Goal: Communication & Community: Answer question/provide support

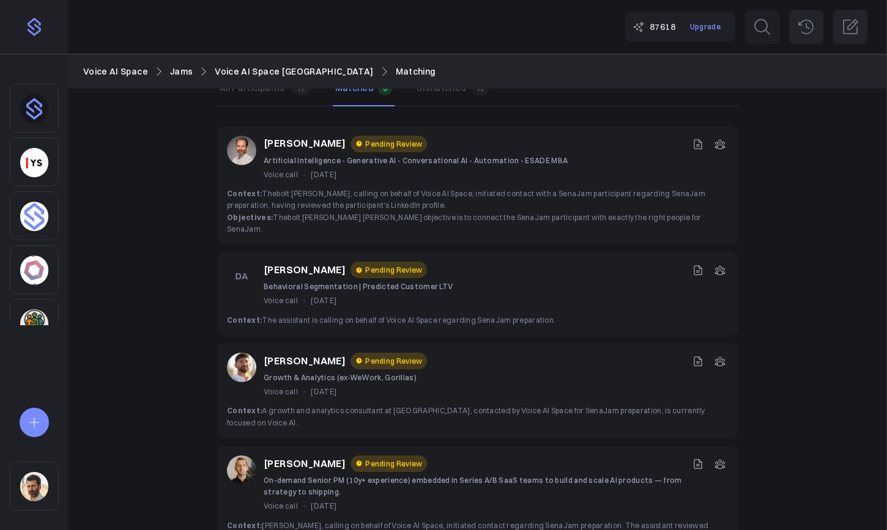
scroll to position [97, 0]
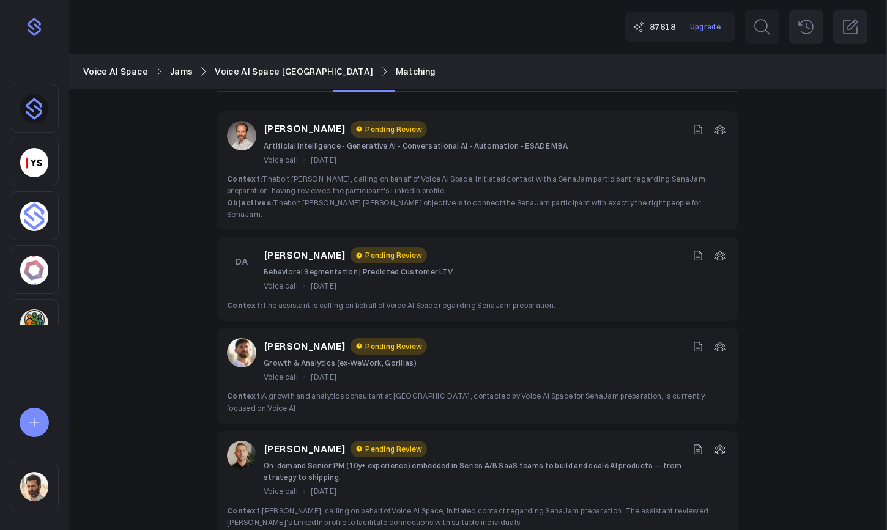
click at [693, 250] on icon at bounding box center [698, 256] width 12 height 12
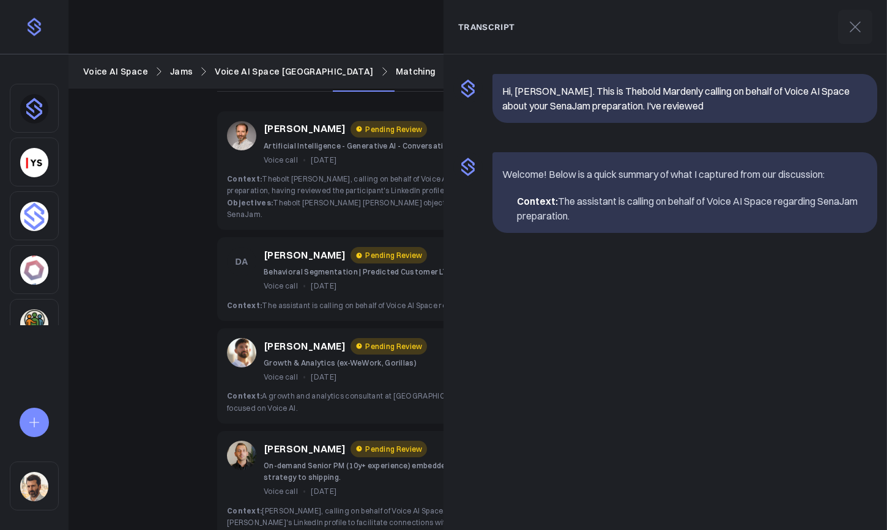
click at [307, 280] on div "Voice call • [DATE]" at bounding box center [358, 286] width 189 height 12
click at [849, 32] on icon at bounding box center [856, 27] width 20 height 20
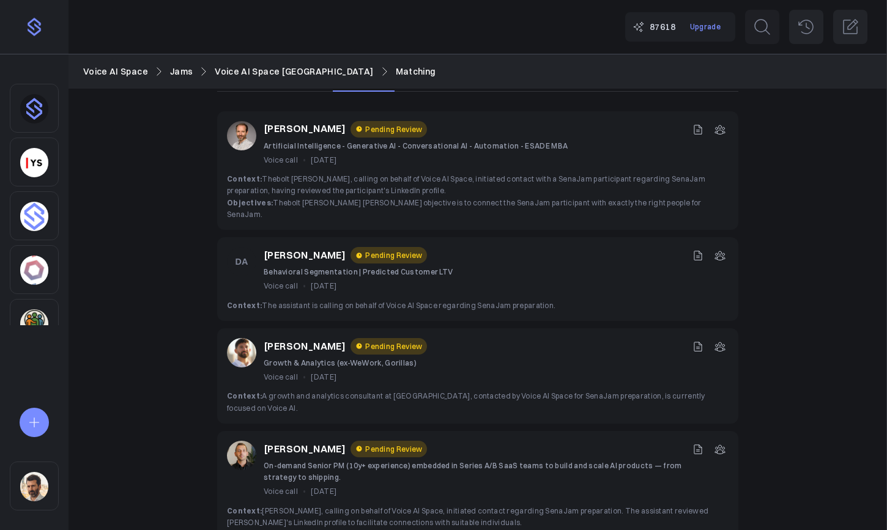
click at [723, 250] on icon at bounding box center [720, 256] width 12 height 12
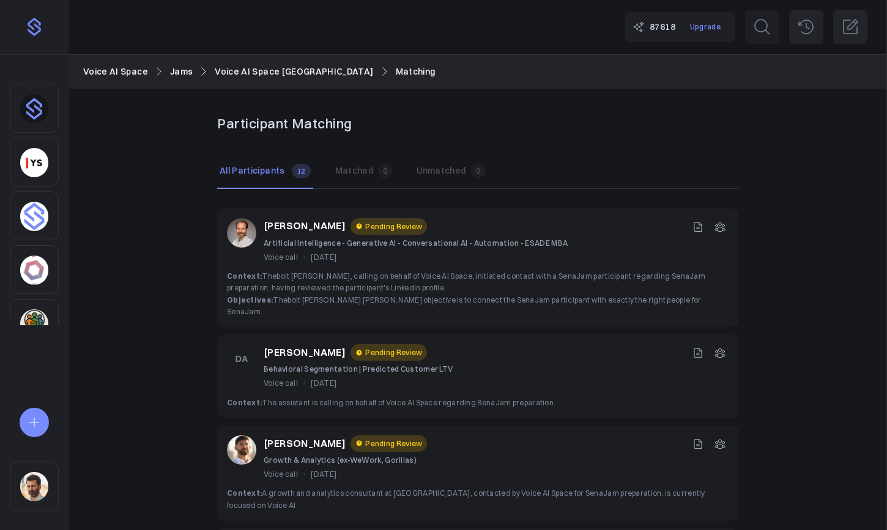
scroll to position [65, 0]
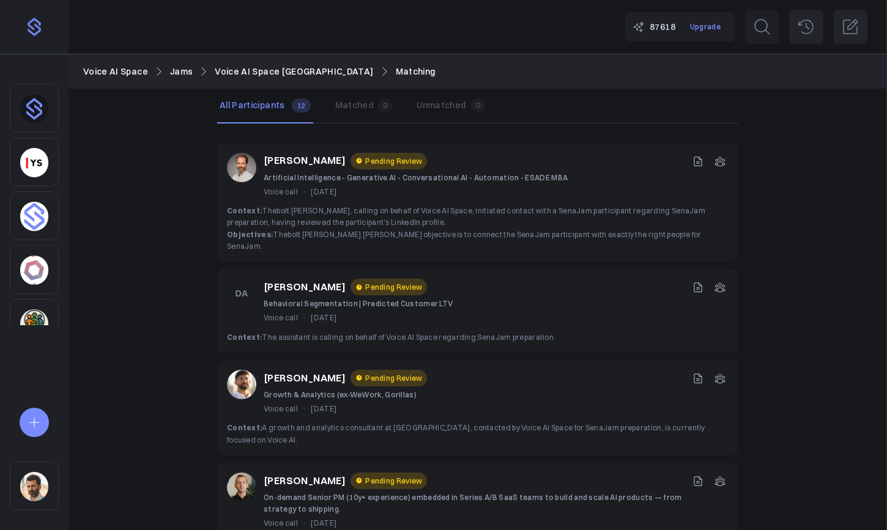
click at [724, 159] on icon at bounding box center [720, 161] width 10 height 9
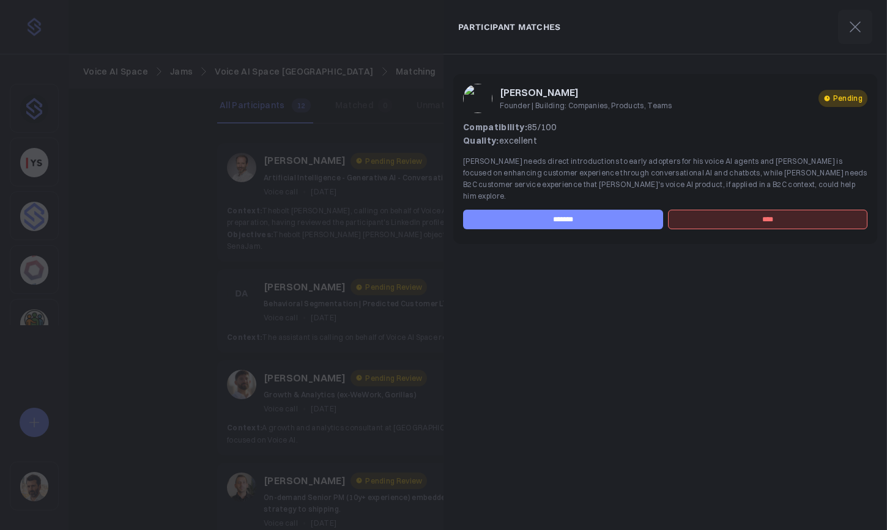
click at [374, 229] on div at bounding box center [443, 265] width 887 height 530
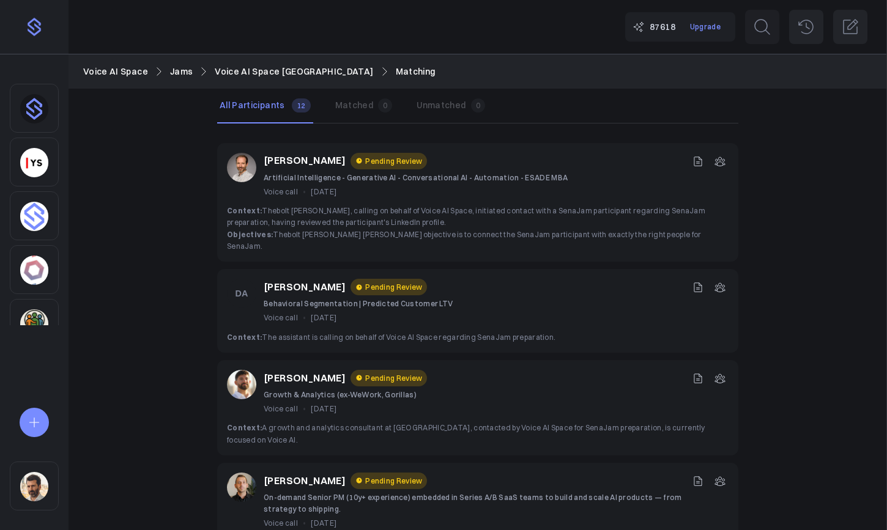
click at [699, 162] on icon at bounding box center [698, 161] width 12 height 12
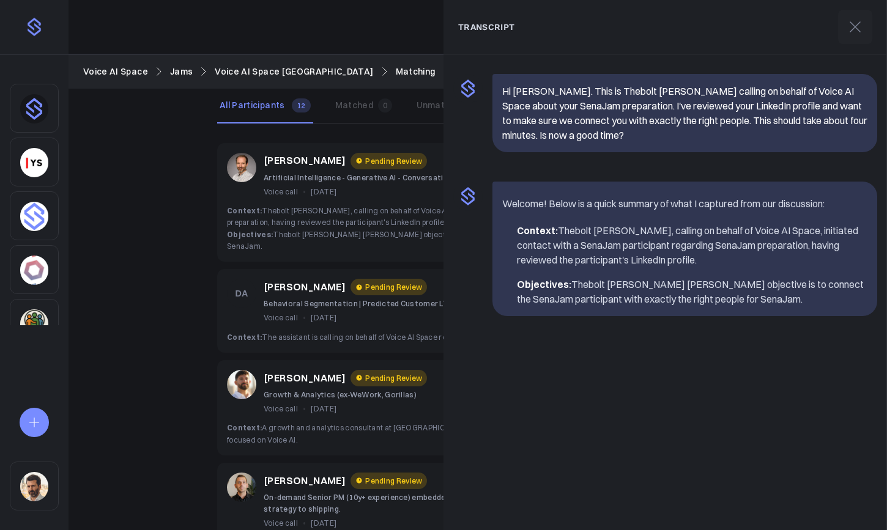
click at [370, 214] on span "Context: [PERSON_NAME], calling on behalf of Voice AI Space, initiated contact …" at bounding box center [466, 216] width 478 height 21
click at [367, 193] on div "Voice call • [DATE]" at bounding box center [416, 192] width 304 height 12
click at [851, 29] on icon at bounding box center [856, 27] width 20 height 20
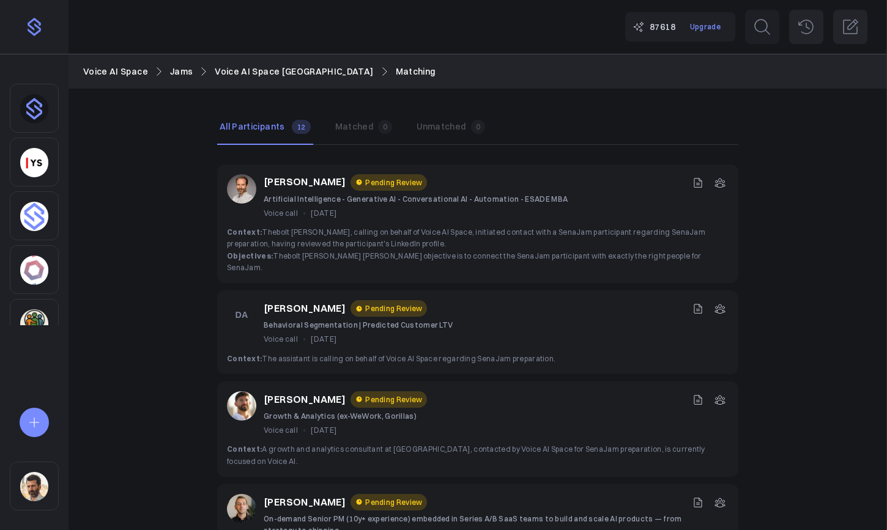
scroll to position [43, 0]
click at [698, 304] on icon at bounding box center [698, 310] width 12 height 12
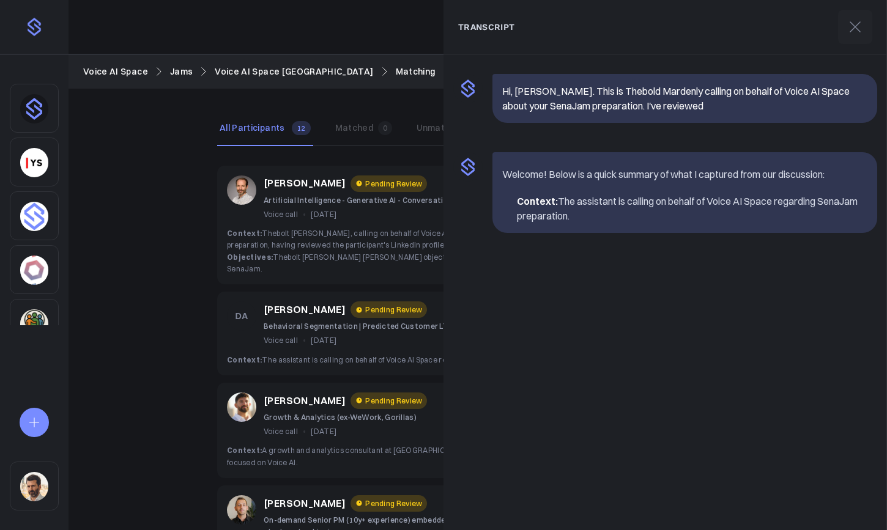
click at [360, 254] on span "Objectives: Thebolt [PERSON_NAME] [PERSON_NAME] objective is to connect the Sen…" at bounding box center [464, 263] width 474 height 21
click at [854, 26] on icon at bounding box center [856, 27] width 20 height 20
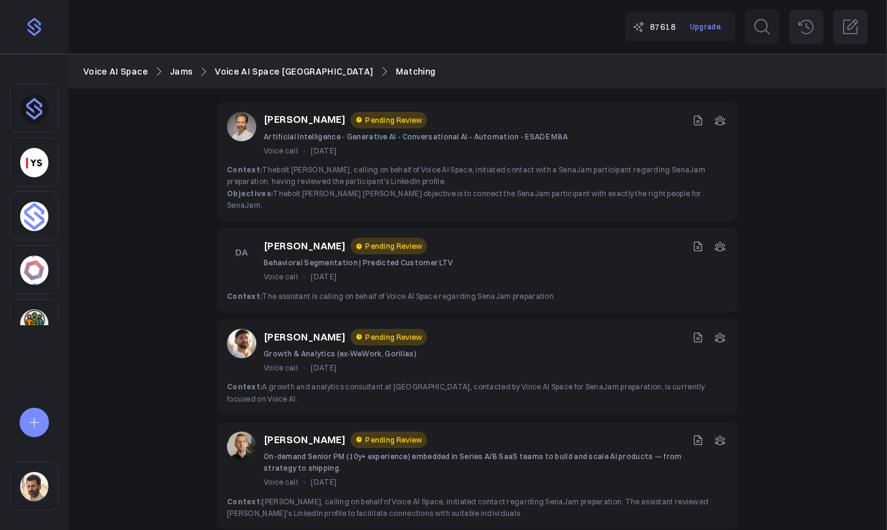
scroll to position [95, 0]
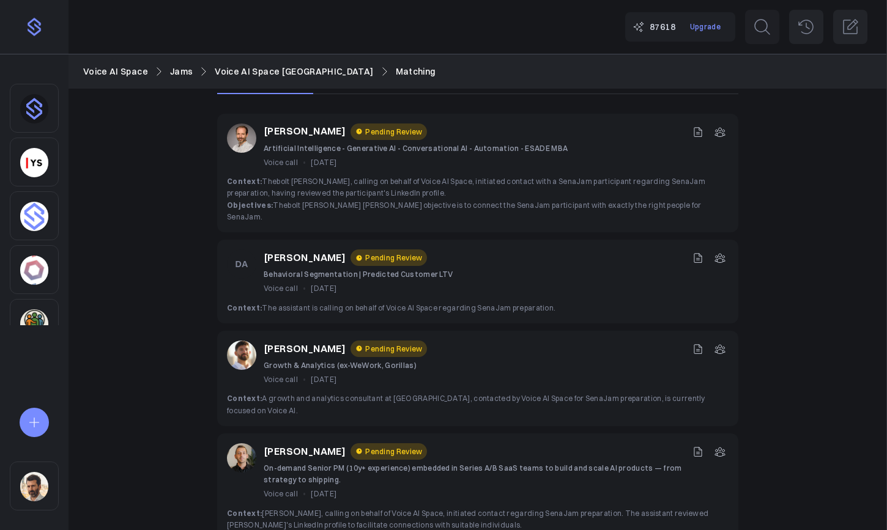
click at [415, 303] on span "Context: The assistant is calling on behalf of Voice AI Space regarding SenaJam…" at bounding box center [391, 307] width 329 height 9
click at [720, 254] on icon at bounding box center [720, 258] width 10 height 9
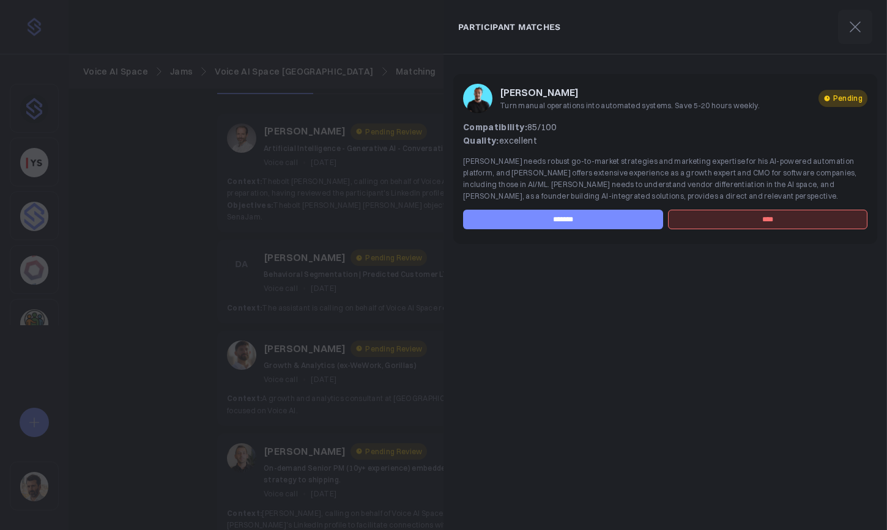
click at [367, 235] on div at bounding box center [443, 265] width 887 height 530
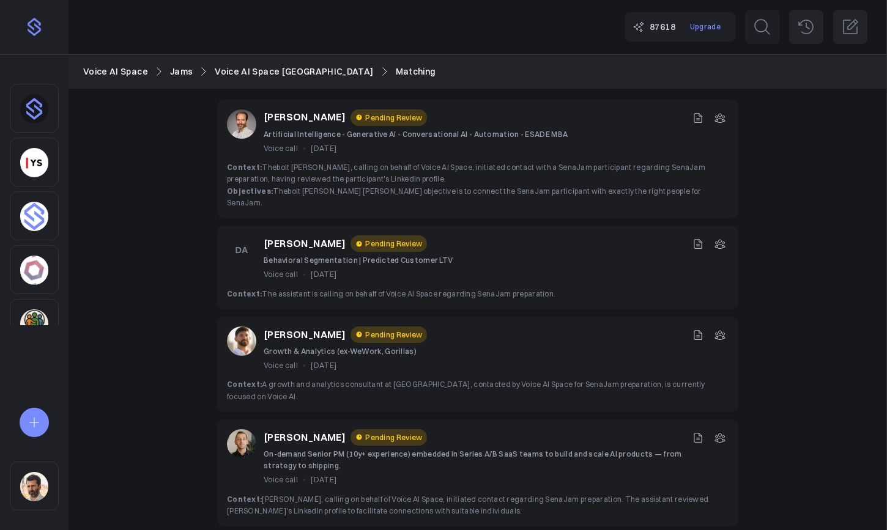
scroll to position [110, 0]
click at [721, 237] on icon at bounding box center [720, 243] width 12 height 12
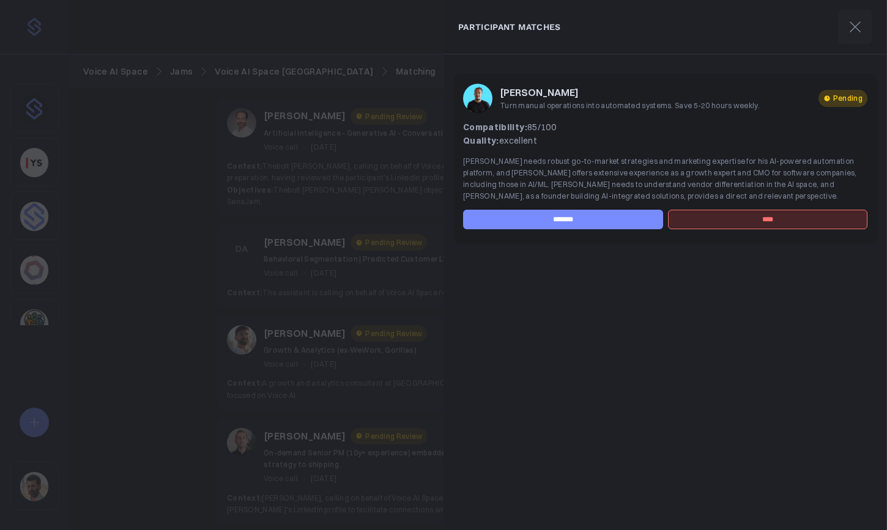
click at [767, 224] on input "****" at bounding box center [768, 220] width 200 height 20
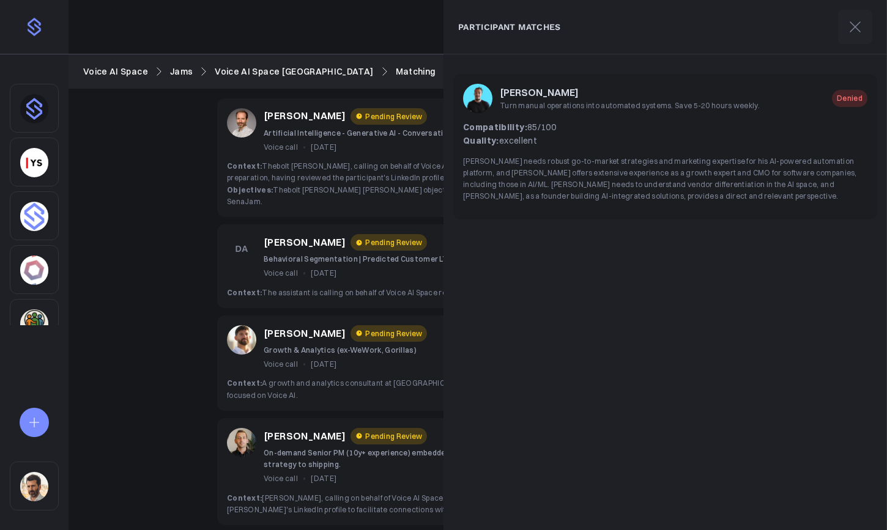
click at [395, 225] on div "[PERSON_NAME] Pending Review Behavioral Segmentation | Predicted Customer LTV V…" at bounding box center [477, 267] width 521 height 84
click at [849, 30] on icon at bounding box center [856, 27] width 20 height 20
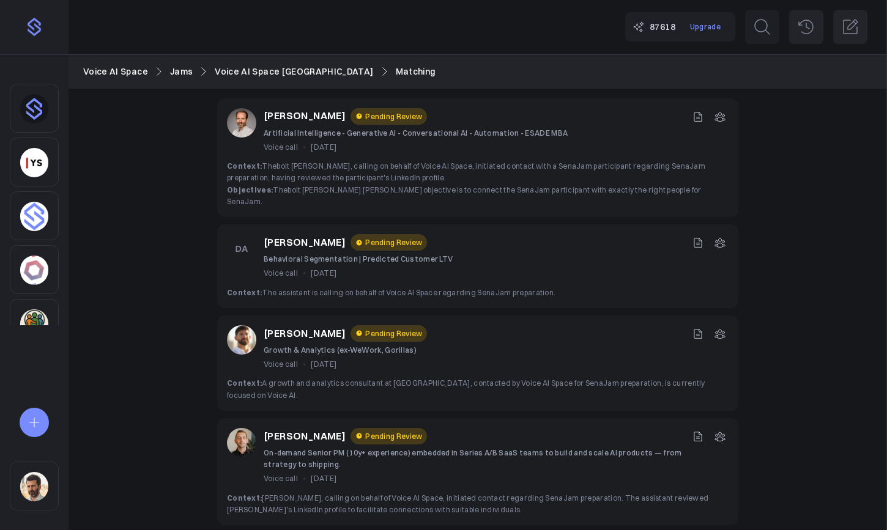
click at [392, 234] on button "Pending Review" at bounding box center [389, 242] width 76 height 17
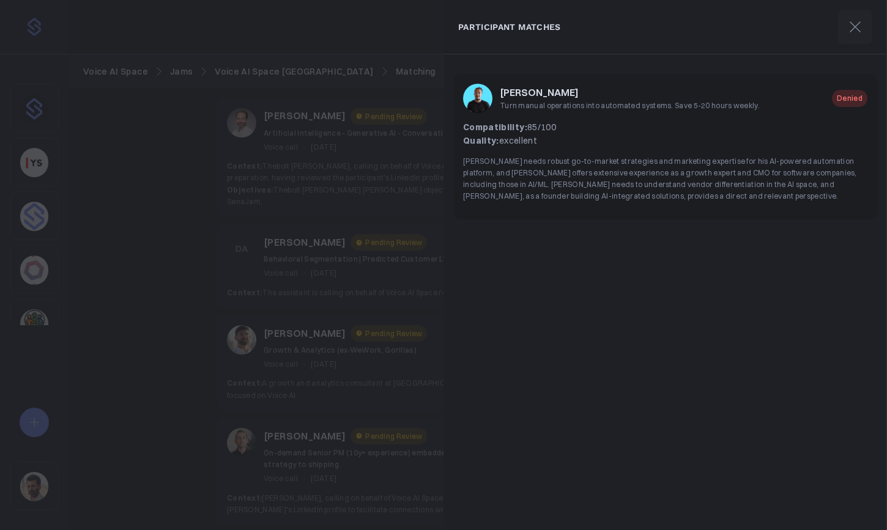
click at [854, 30] on icon at bounding box center [856, 27] width 20 height 20
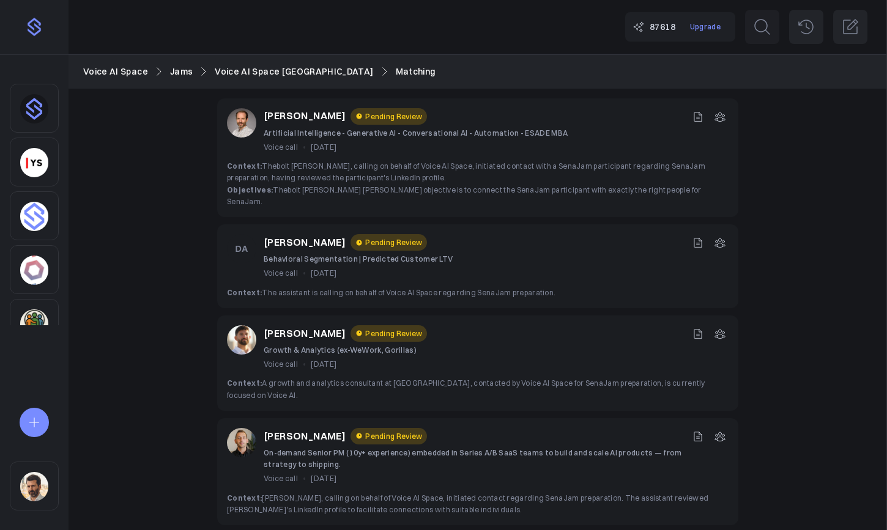
click at [723, 330] on icon at bounding box center [720, 334] width 10 height 9
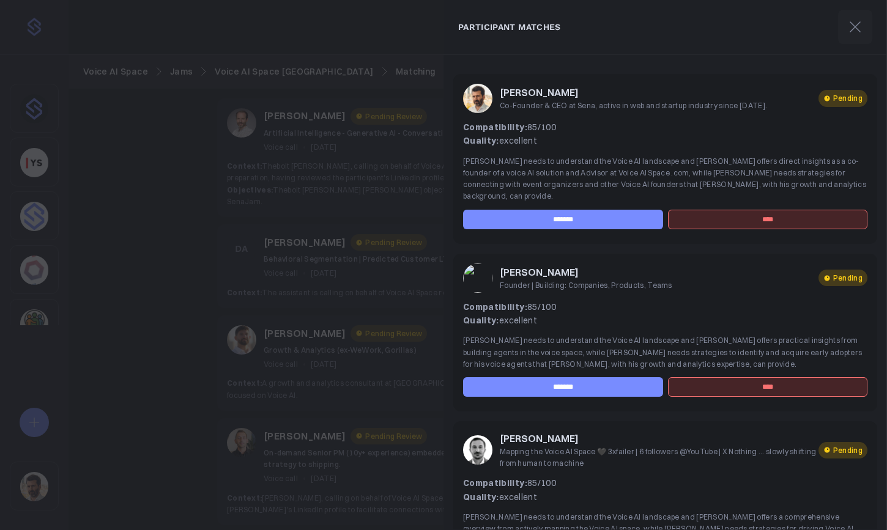
scroll to position [66, 0]
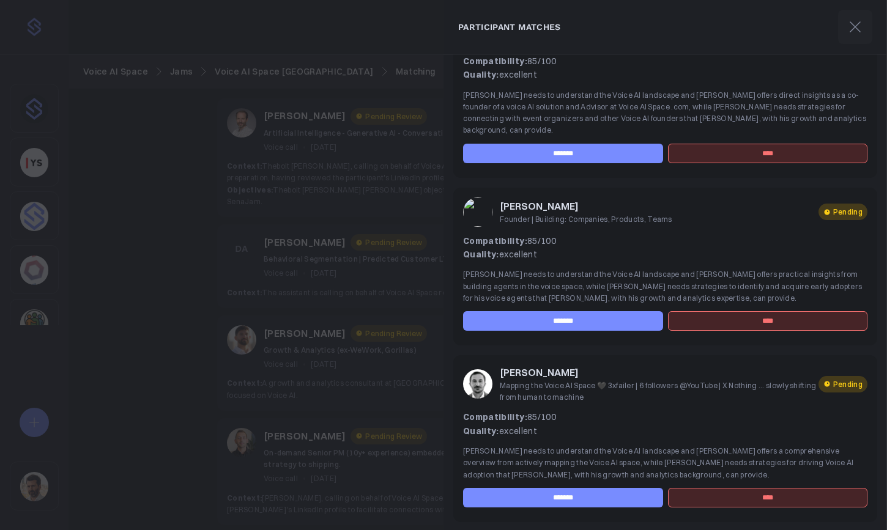
click at [378, 259] on div at bounding box center [443, 265] width 887 height 530
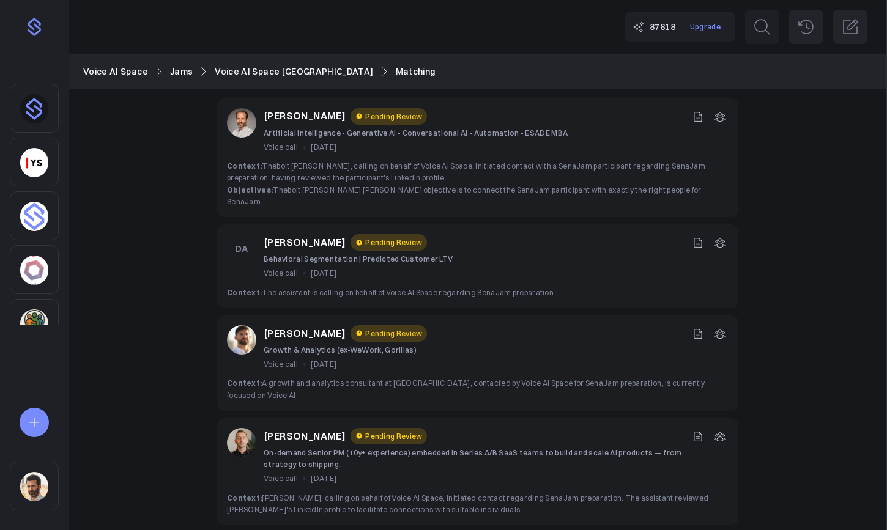
click at [696, 328] on button at bounding box center [698, 334] width 17 height 17
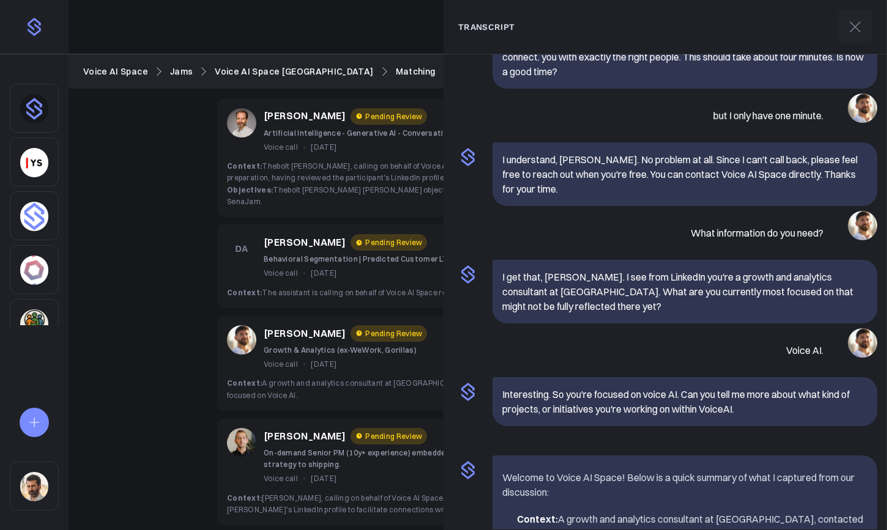
scroll to position [105, 0]
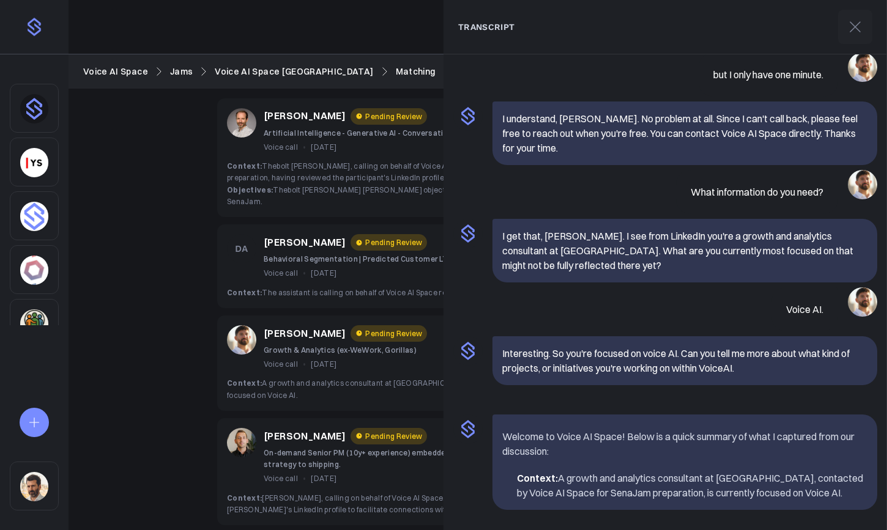
click at [447, 482] on div "Hi, [PERSON_NAME]. This is Thebald calling on behalf of... a voice AI space abo…" at bounding box center [666, 240] width 444 height 580
click at [403, 494] on span "Context: [PERSON_NAME], calling on behalf of Voice AI Space, initiated contact …" at bounding box center [468, 504] width 482 height 21
click at [855, 23] on icon at bounding box center [856, 27] width 20 height 20
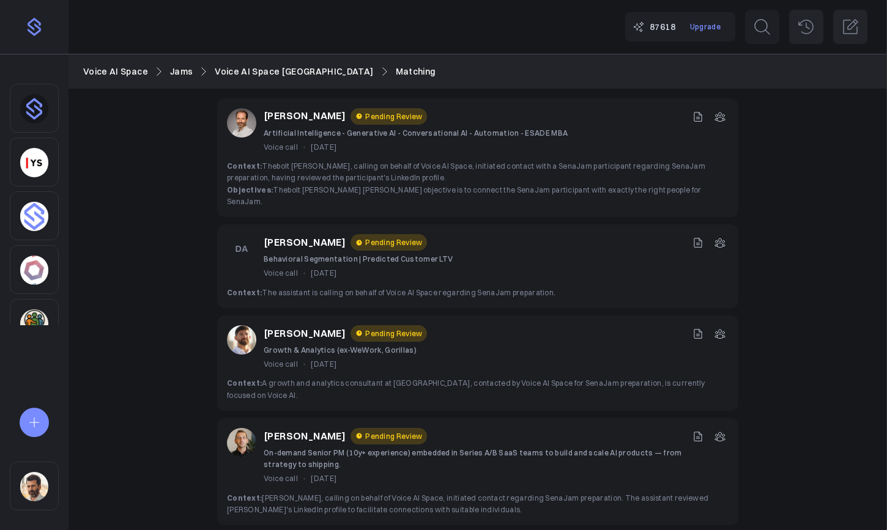
click at [698, 431] on icon at bounding box center [698, 437] width 12 height 12
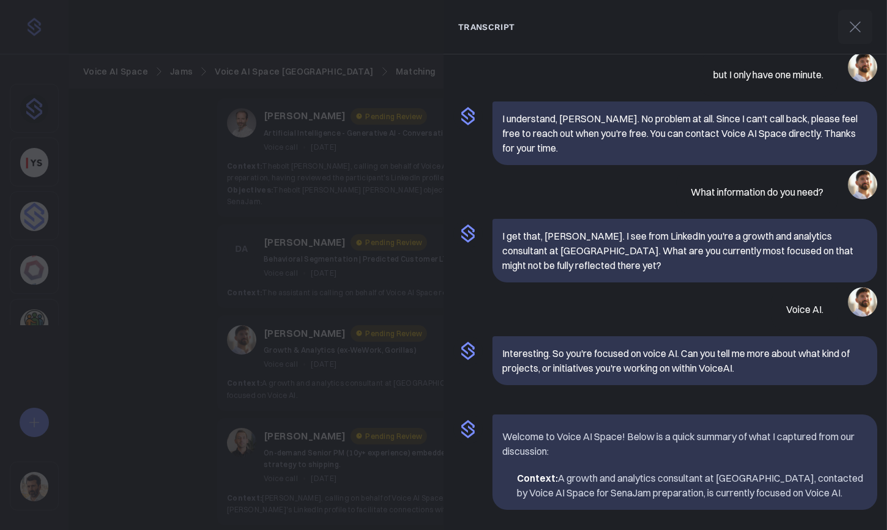
scroll to position [0, 0]
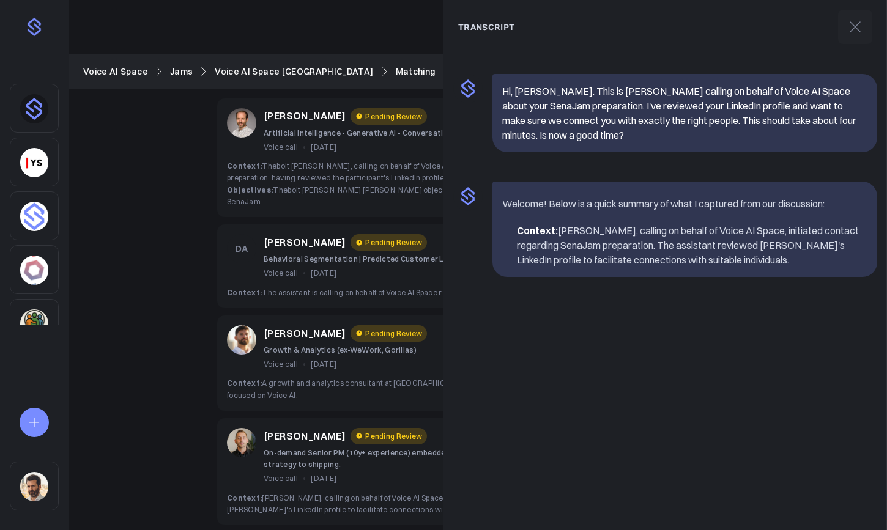
click at [323, 419] on div "[PERSON_NAME] Pending Review On-demand Senior PM (10y+ experience) embedded in …" at bounding box center [477, 472] width 521 height 107
click at [849, 32] on icon at bounding box center [856, 27] width 20 height 20
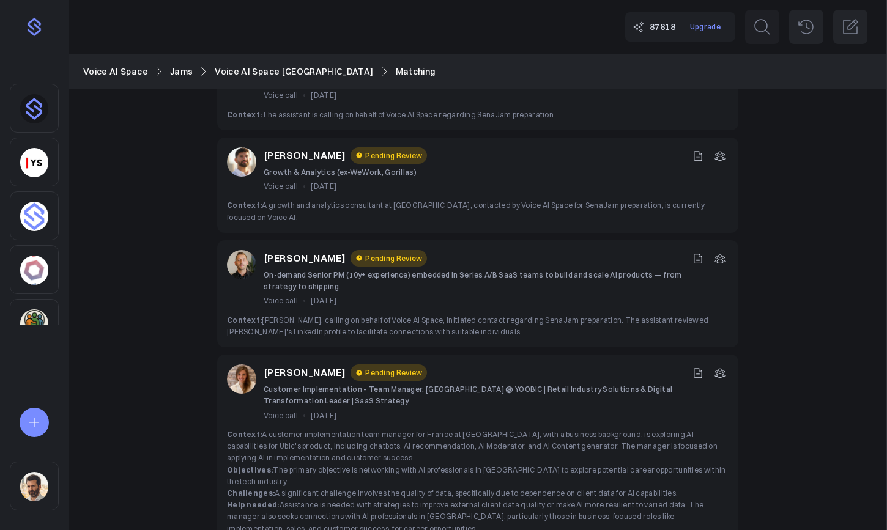
scroll to position [307, 0]
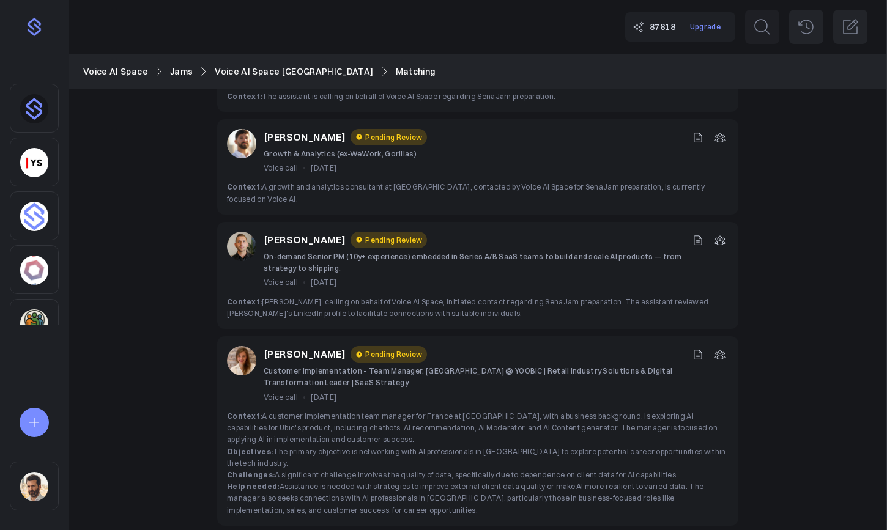
click at [698, 349] on icon at bounding box center [698, 355] width 12 height 12
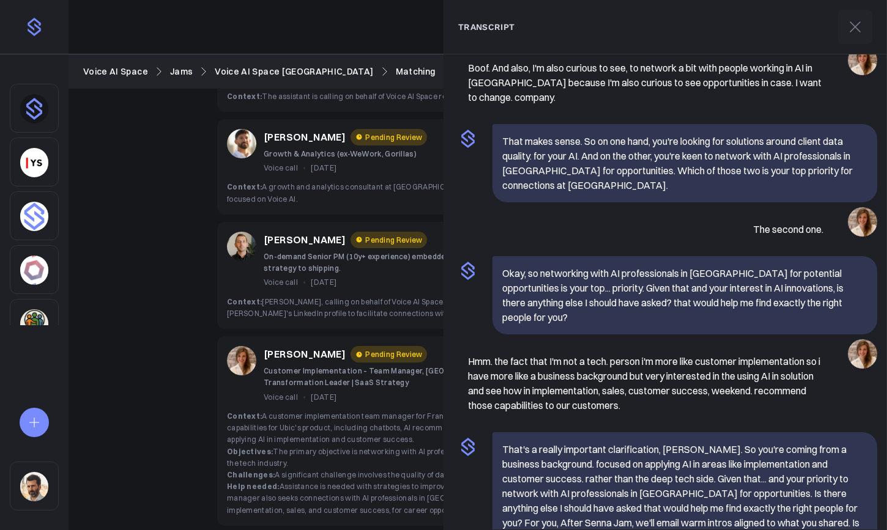
scroll to position [719, 0]
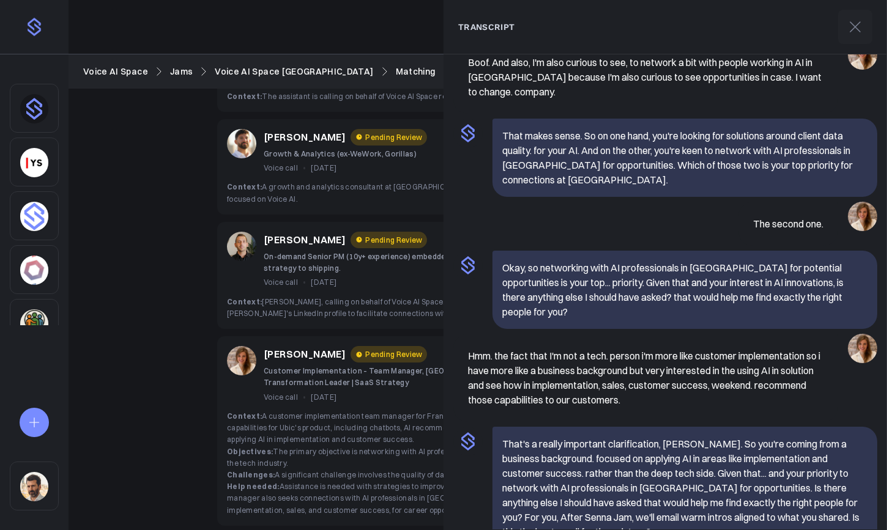
click at [393, 380] on div "[PERSON_NAME] Pending Review Customer Implementation – Team Manager, [GEOGRAPHI…" at bounding box center [477, 432] width 521 height 190
click at [844, 29] on button at bounding box center [855, 27] width 34 height 34
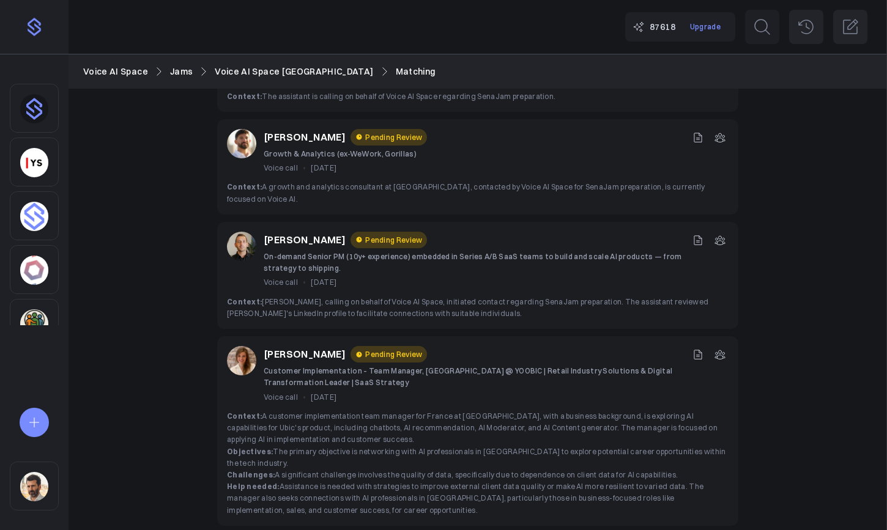
click at [720, 349] on icon at bounding box center [720, 355] width 12 height 12
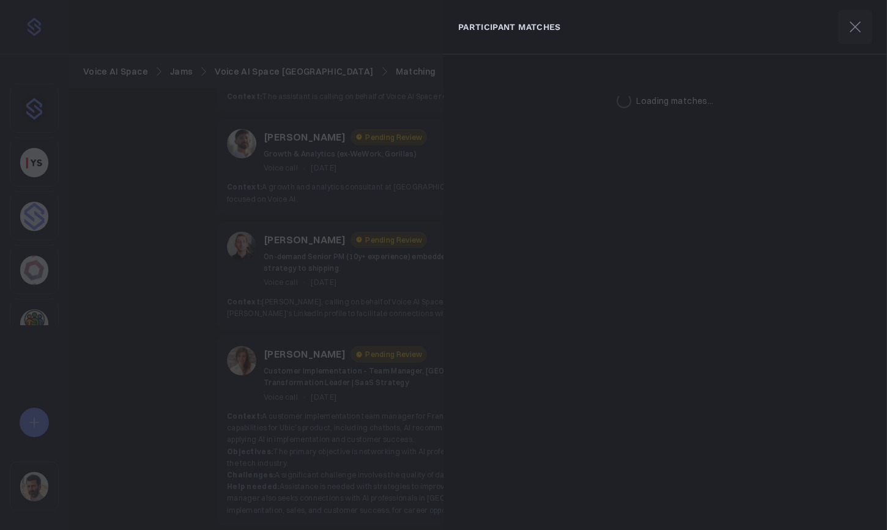
scroll to position [0, 0]
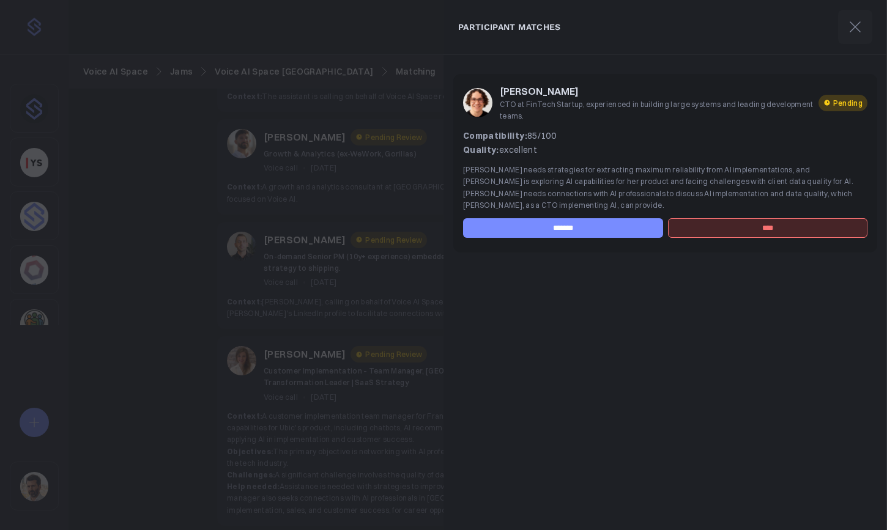
click at [401, 277] on div at bounding box center [443, 265] width 887 height 530
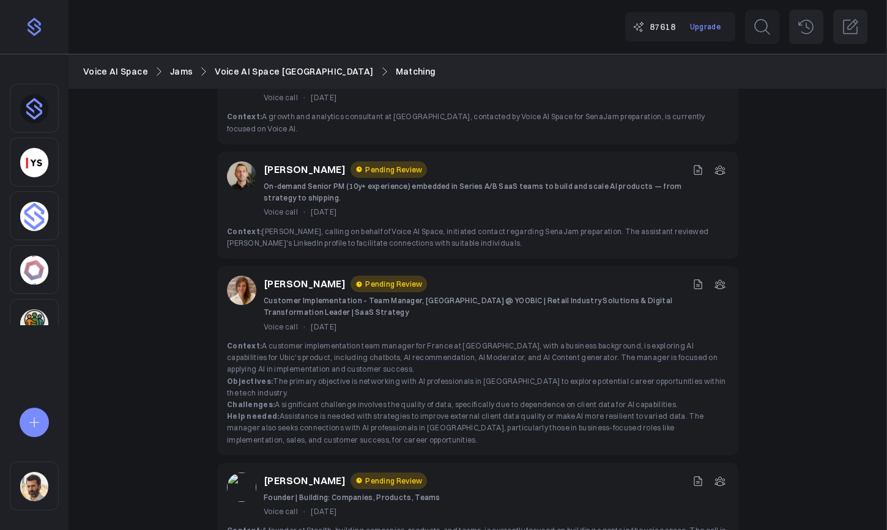
scroll to position [438, 0]
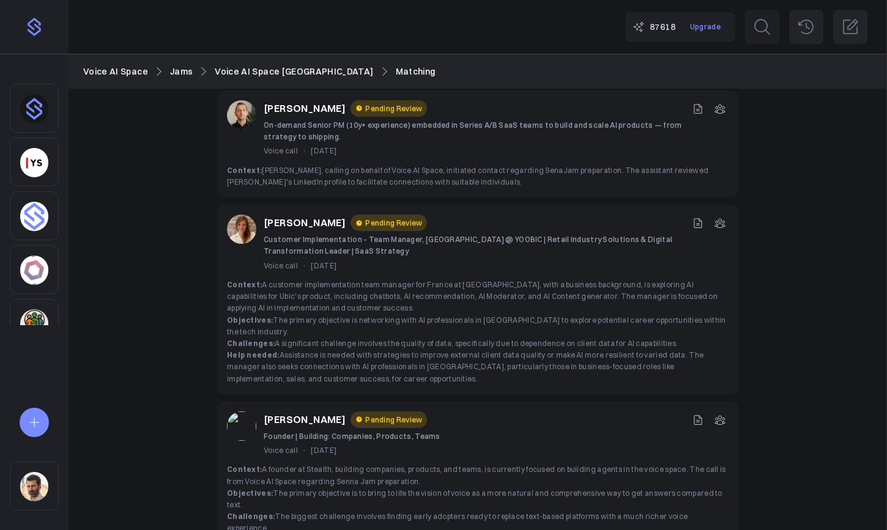
click at [132, 73] on link "Voice AI Space" at bounding box center [115, 71] width 65 height 13
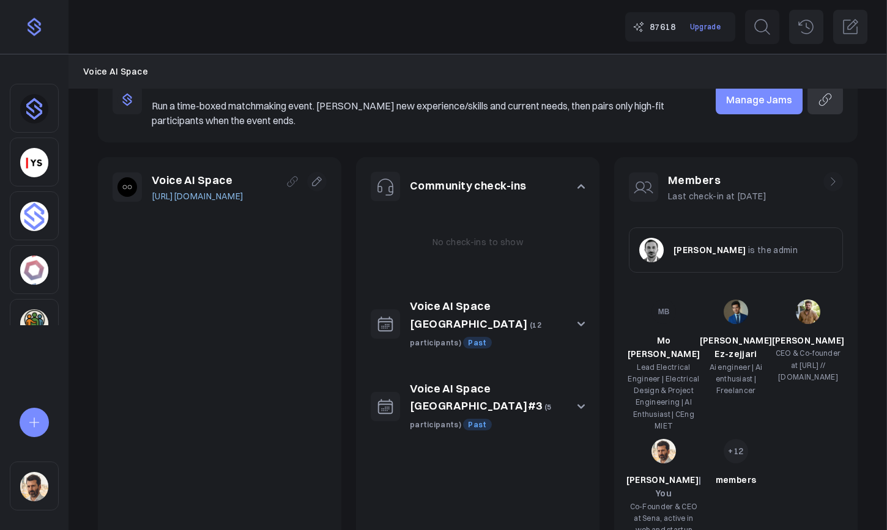
scroll to position [135, 0]
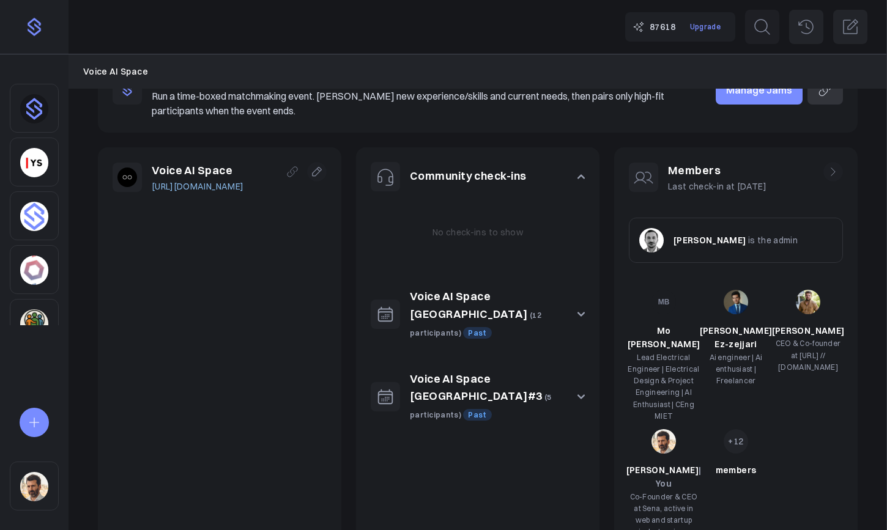
click at [835, 174] on icon at bounding box center [833, 172] width 12 height 12
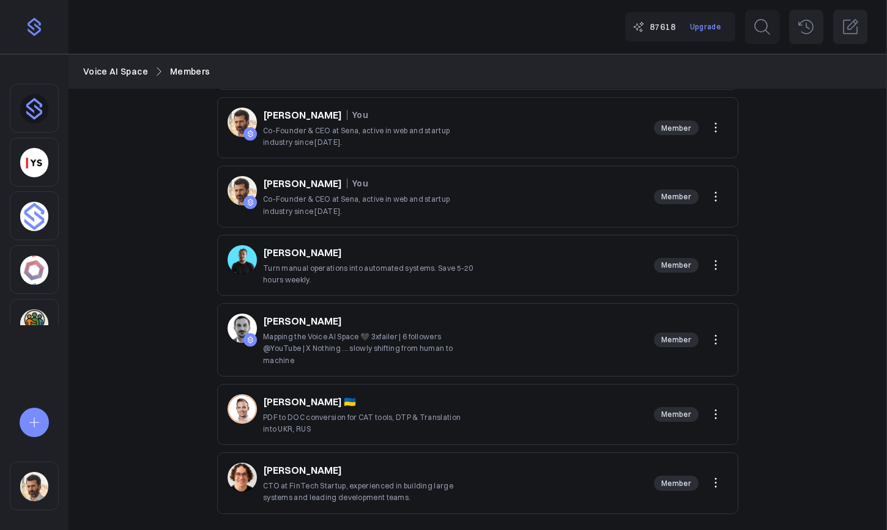
scroll to position [484, 0]
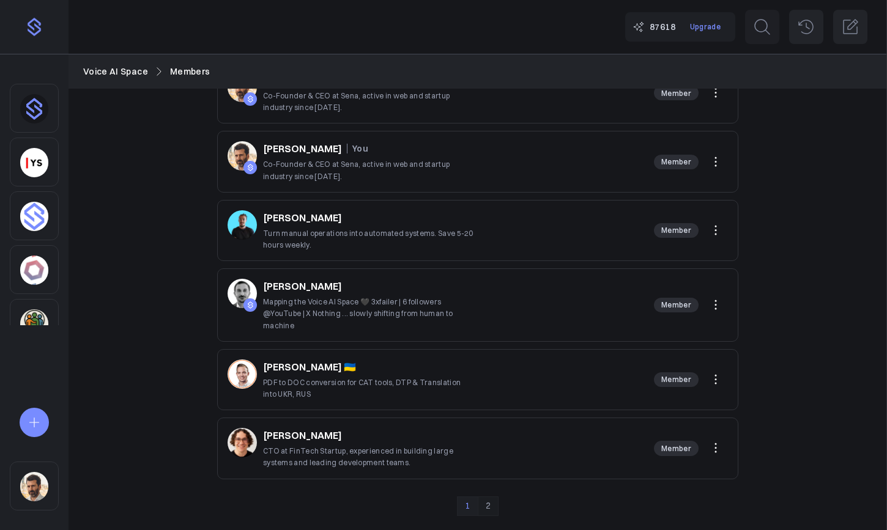
click at [277, 434] on p "[PERSON_NAME]" at bounding box center [302, 435] width 79 height 15
click at [490, 510] on link "2" at bounding box center [488, 507] width 21 height 20
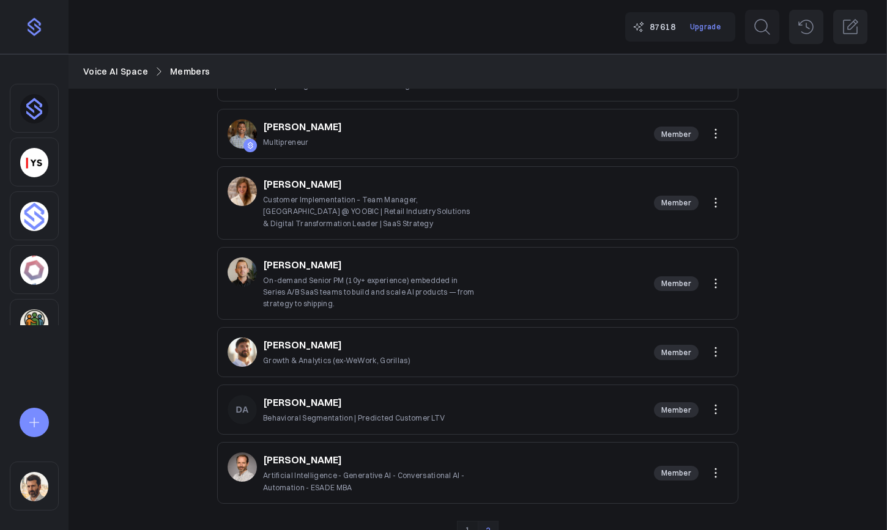
scroll to position [227, 0]
click at [314, 462] on p "[PERSON_NAME]" at bounding box center [302, 460] width 79 height 15
click at [310, 403] on p "[PERSON_NAME]" at bounding box center [302, 403] width 79 height 15
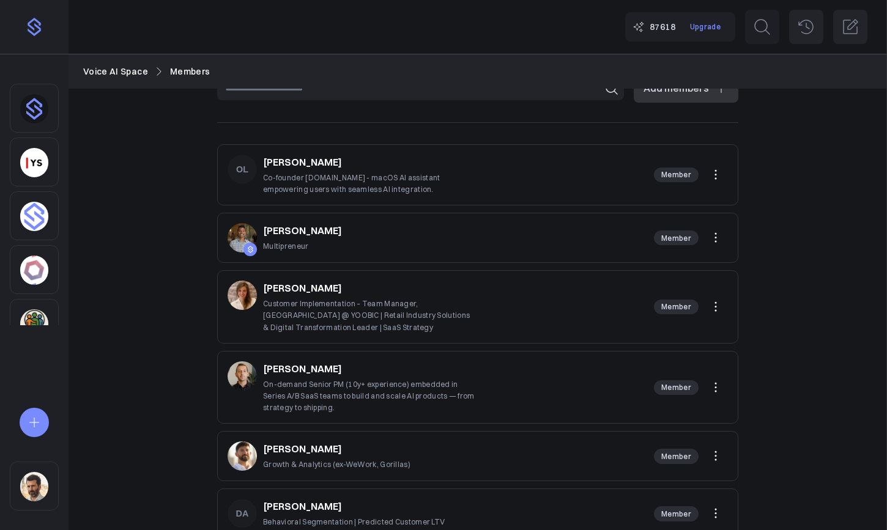
scroll to position [102, 0]
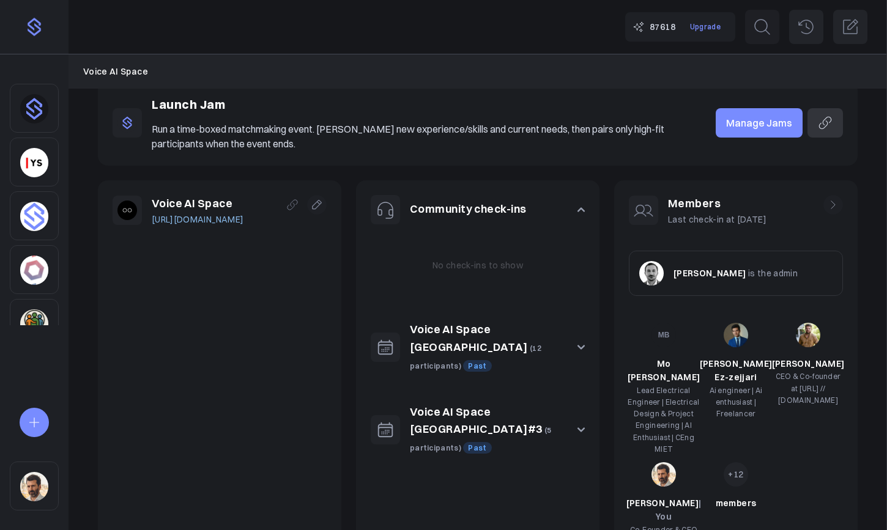
scroll to position [135, 0]
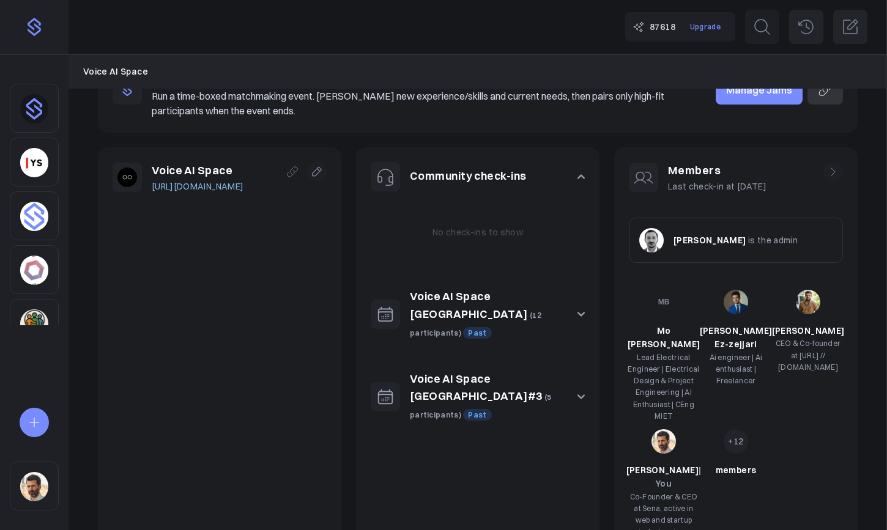
click at [744, 103] on link "Manage Jams" at bounding box center [759, 89] width 87 height 29
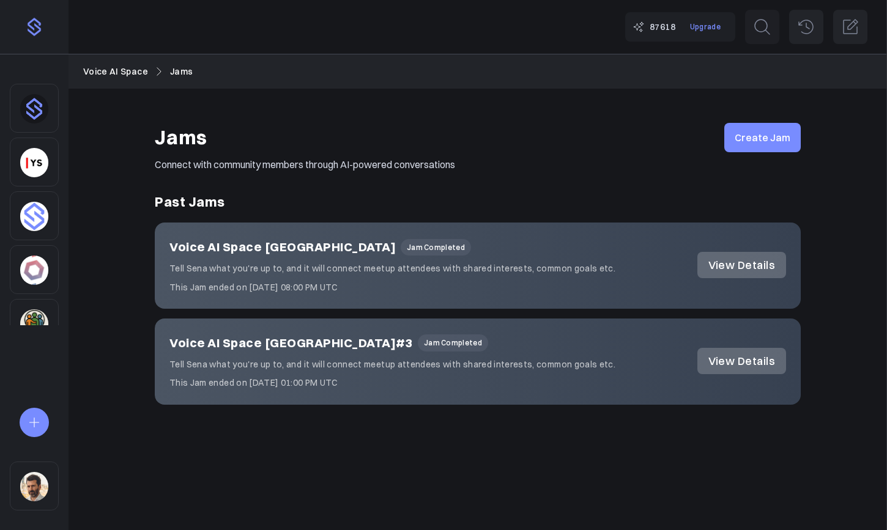
click at [738, 270] on link "View Details" at bounding box center [742, 265] width 89 height 26
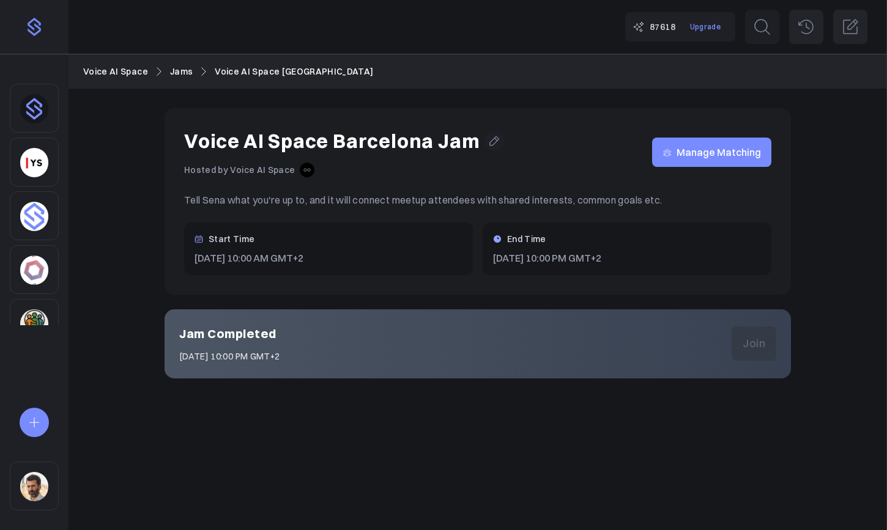
click at [749, 152] on span "Manage Matching" at bounding box center [719, 152] width 84 height 0
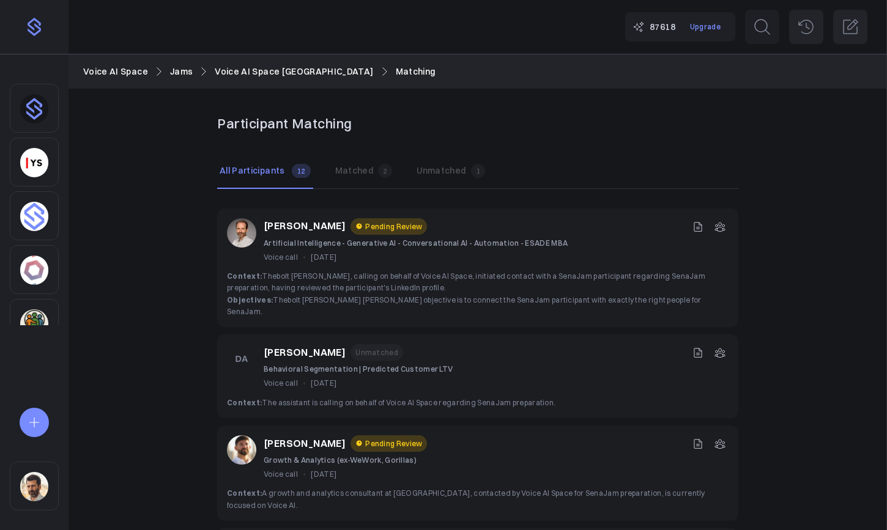
click at [720, 229] on icon at bounding box center [720, 227] width 12 height 12
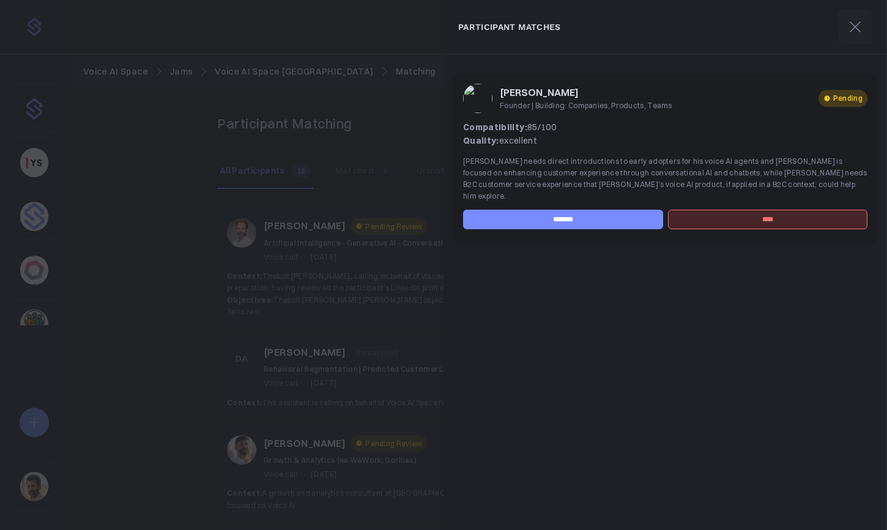
click at [374, 286] on div at bounding box center [443, 265] width 887 height 530
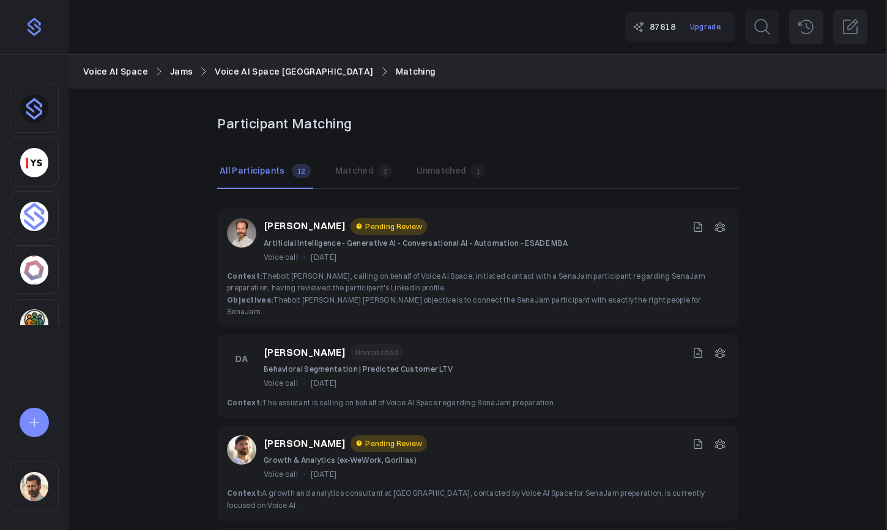
click at [693, 229] on icon at bounding box center [698, 227] width 12 height 12
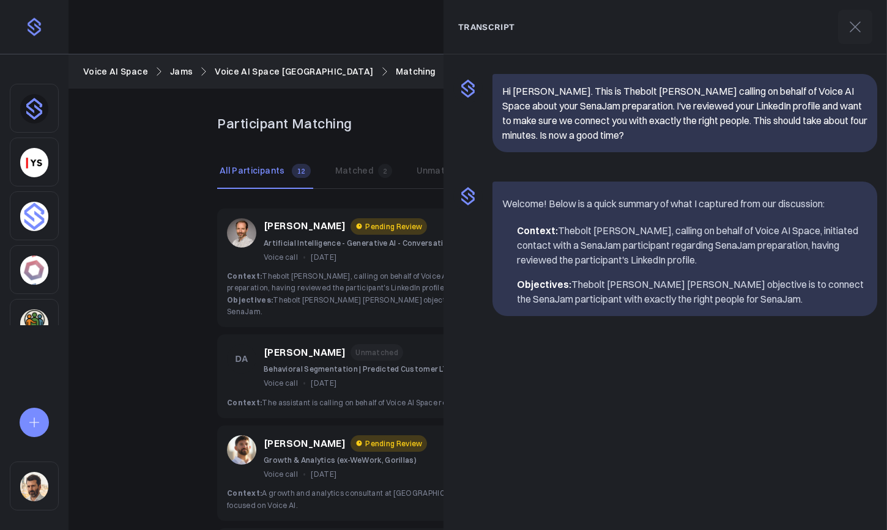
click at [326, 278] on span "Context: [PERSON_NAME], calling on behalf of Voice AI Space, initiated contact …" at bounding box center [466, 282] width 478 height 21
click at [844, 34] on button at bounding box center [855, 27] width 34 height 34
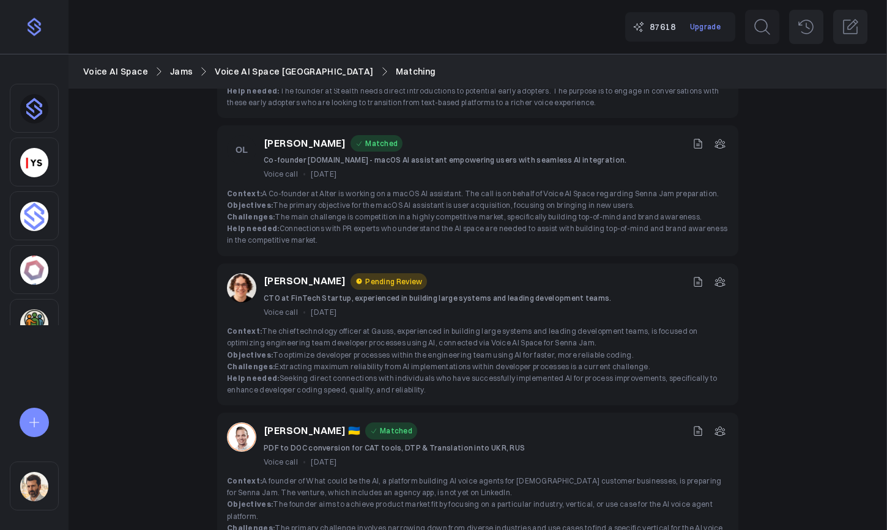
scroll to position [898, 0]
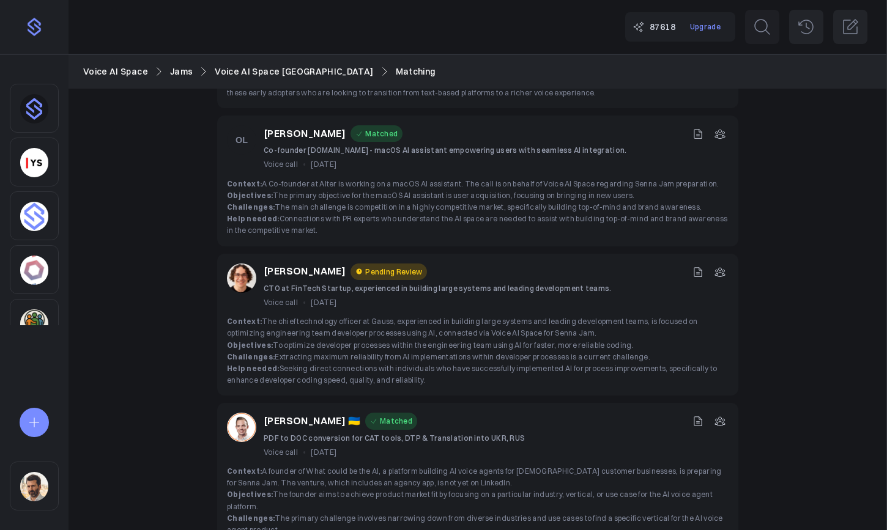
click at [719, 266] on icon at bounding box center [720, 272] width 12 height 12
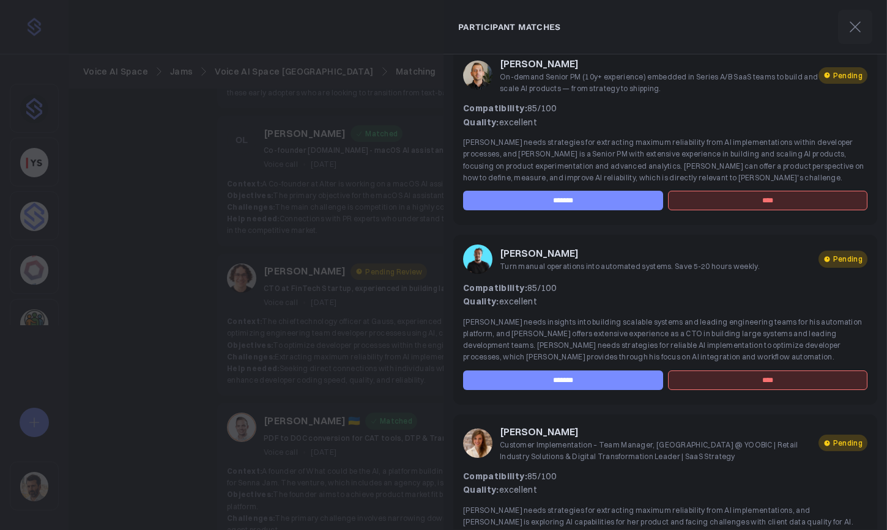
scroll to position [0, 0]
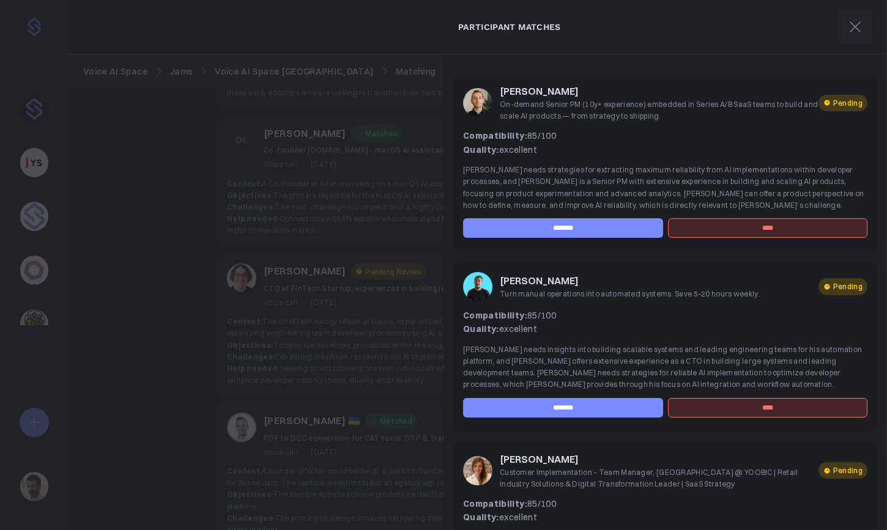
click at [393, 318] on div at bounding box center [443, 265] width 887 height 530
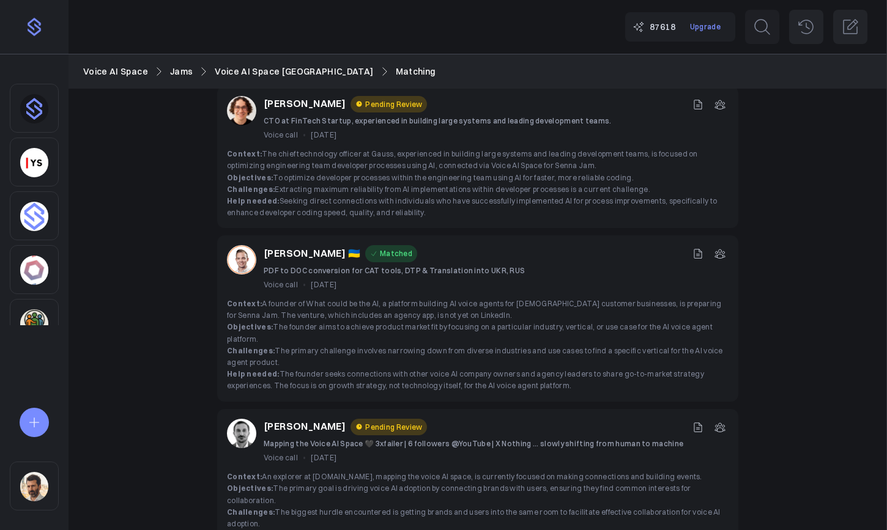
scroll to position [1104, 0]
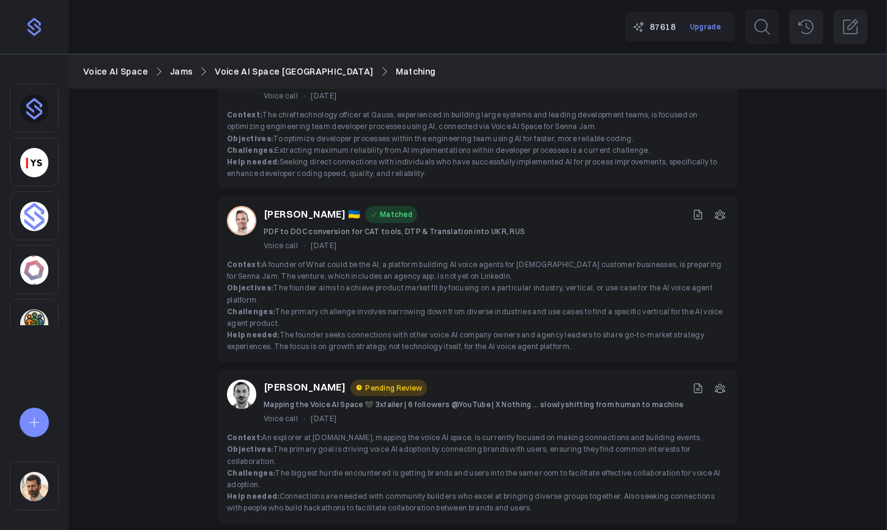
click at [719, 382] on icon at bounding box center [720, 388] width 12 height 12
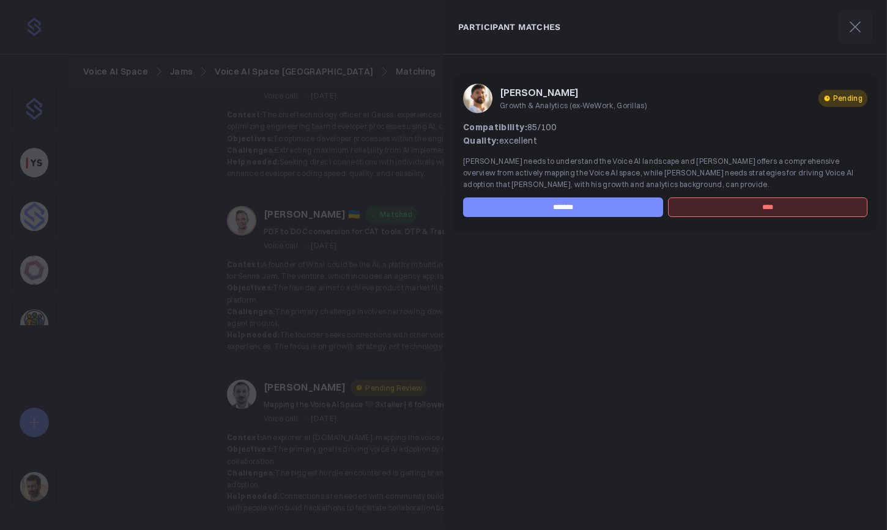
click at [392, 287] on div at bounding box center [443, 265] width 887 height 530
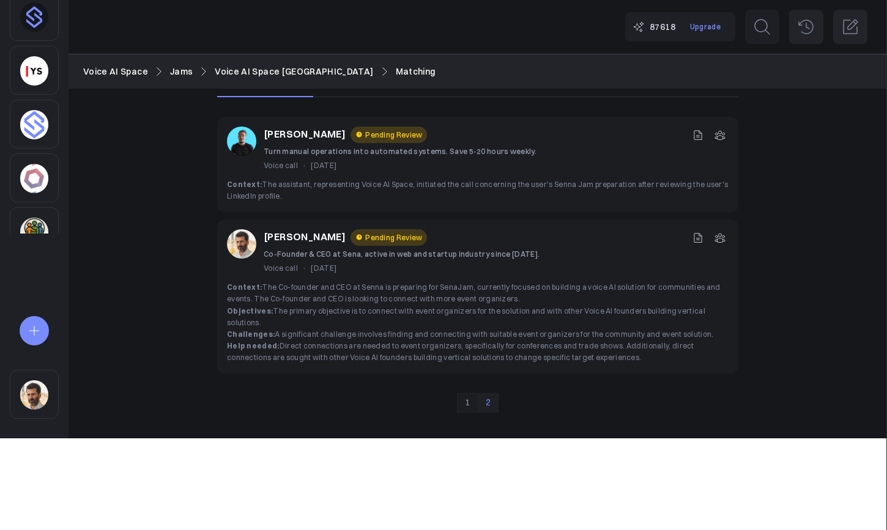
scroll to position [0, 0]
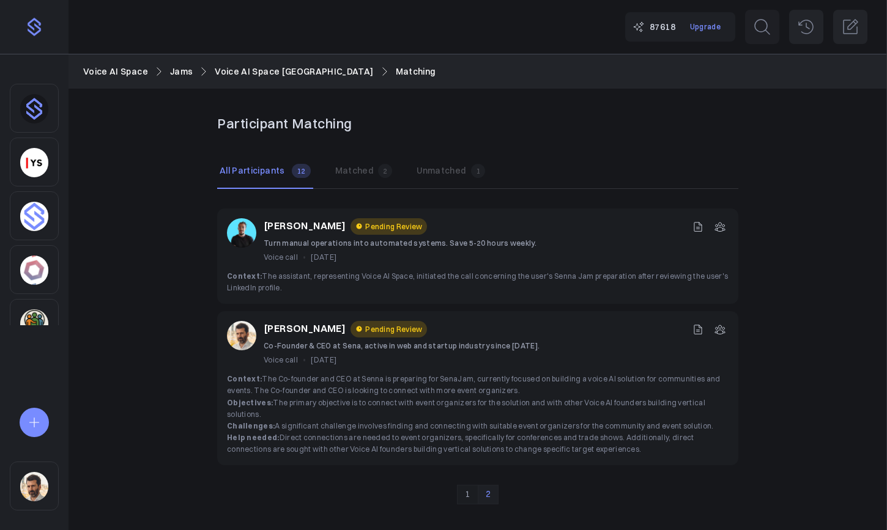
click at [726, 334] on icon at bounding box center [720, 330] width 12 height 12
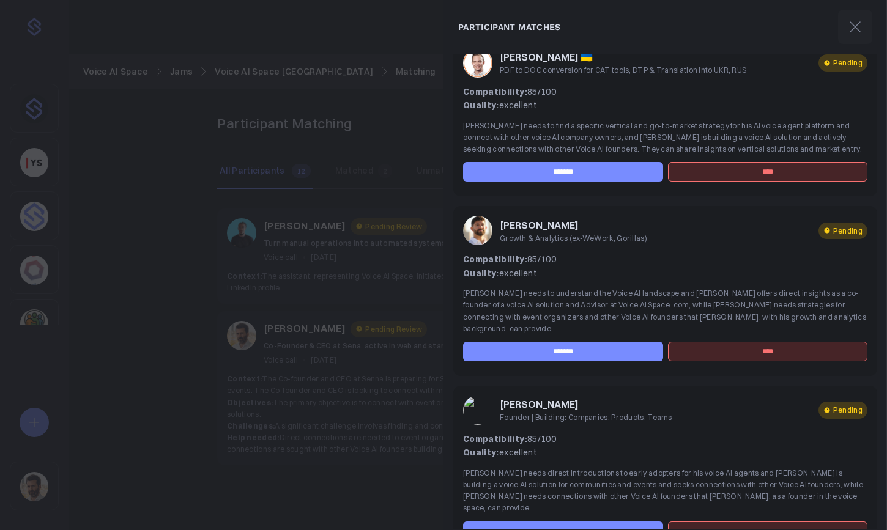
scroll to position [58, 0]
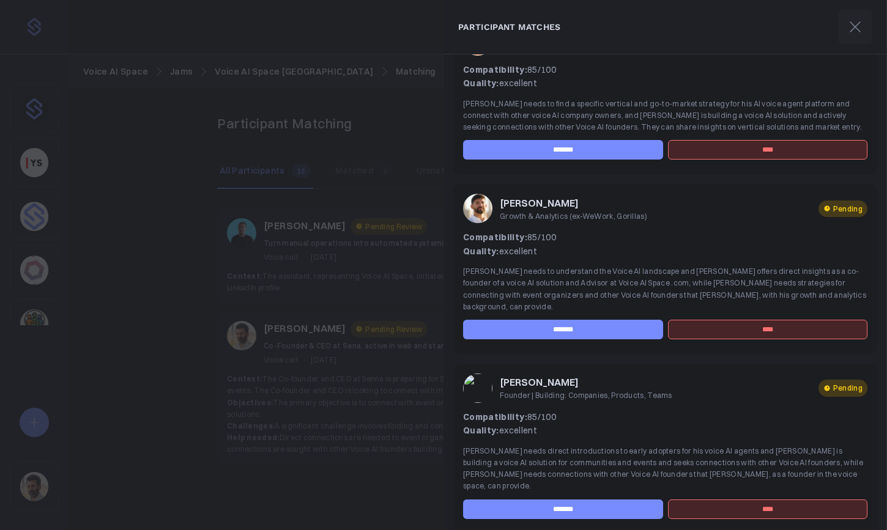
click at [732, 500] on input "****" at bounding box center [768, 510] width 200 height 20
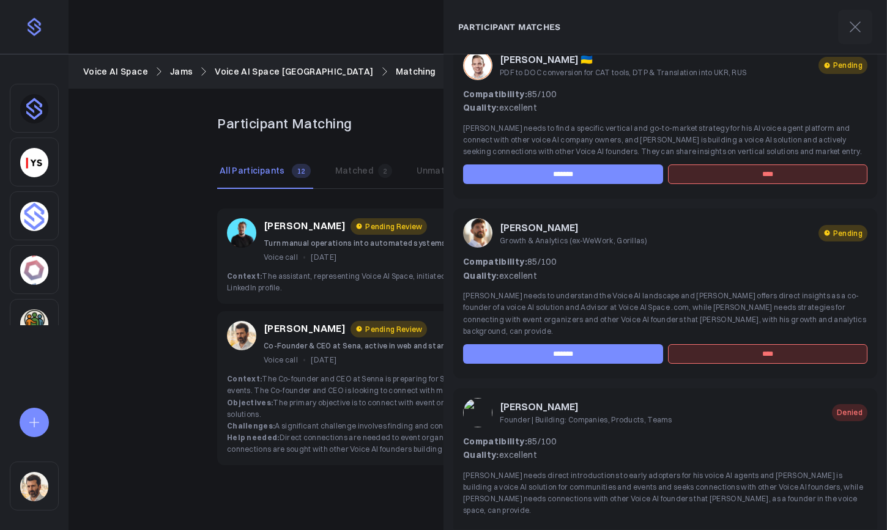
scroll to position [0, 0]
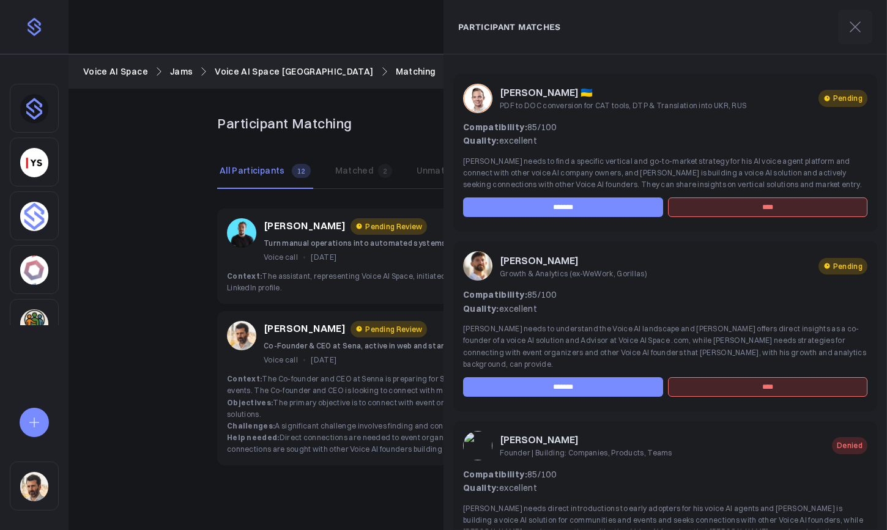
click at [409, 199] on div "Participant Matching All Participants All 12 Matched 2 Unmatched 1 Davy Martial…" at bounding box center [477, 309] width 521 height 392
click at [849, 42] on button at bounding box center [855, 27] width 34 height 34
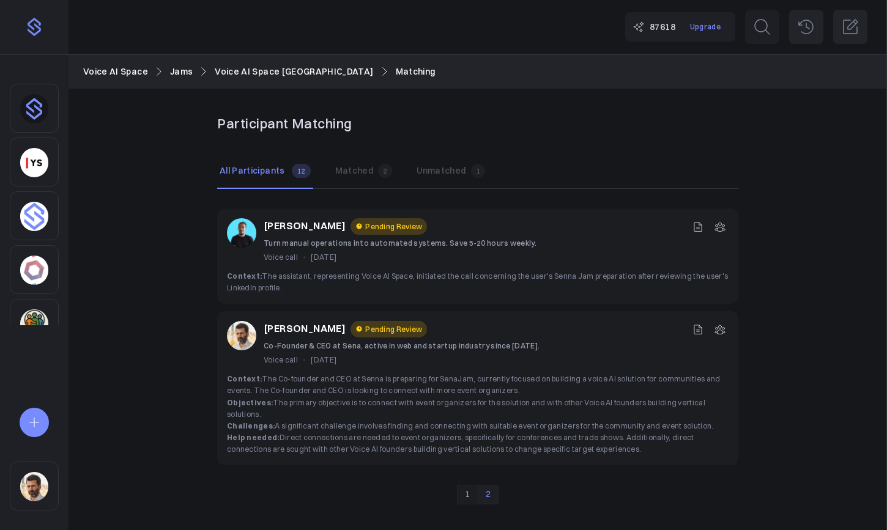
click at [249, 78] on div "Voice AI Space Jams Voice AI Space Barcelona Matching" at bounding box center [478, 71] width 819 height 33
click at [259, 68] on link "Voice AI Space [GEOGRAPHIC_DATA]" at bounding box center [294, 71] width 158 height 13
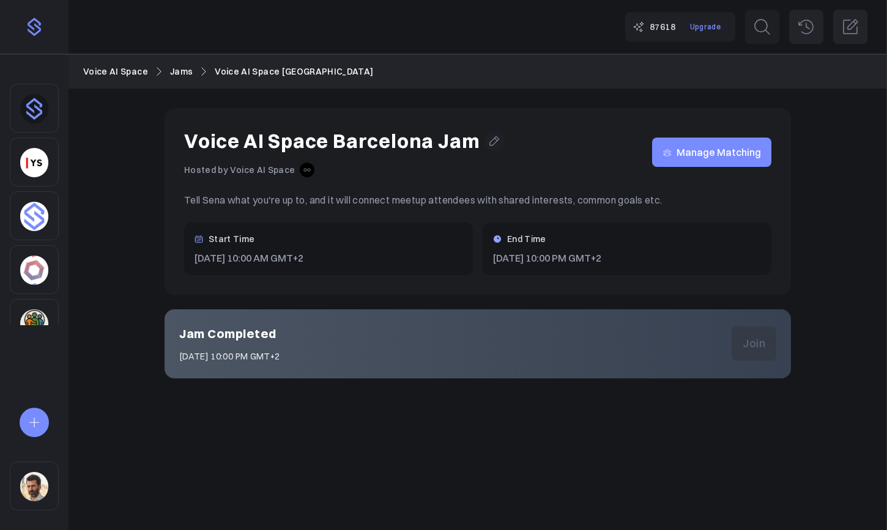
click at [716, 175] on div "Voice AI Space Barcelona Jam Hosted by Voice AI Space Manage Matching" at bounding box center [477, 153] width 587 height 50
click at [722, 152] on span "Manage Matching" at bounding box center [719, 152] width 84 height 0
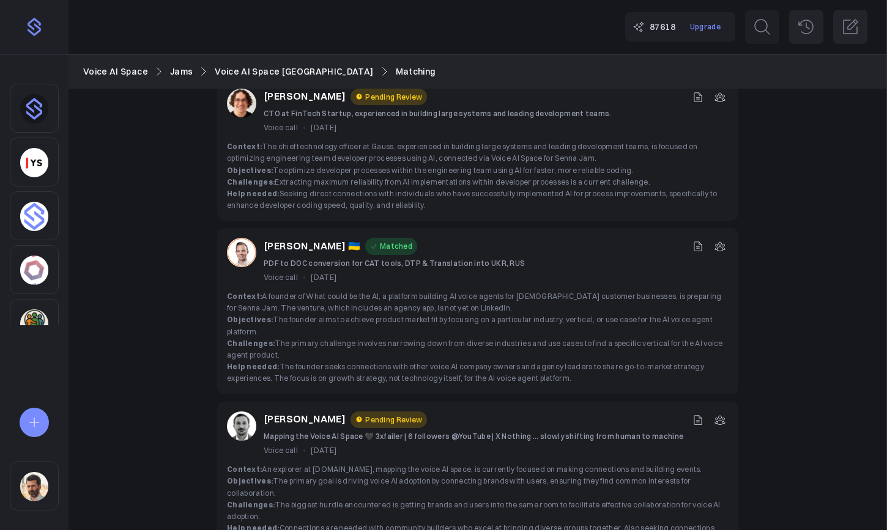
scroll to position [1104, 0]
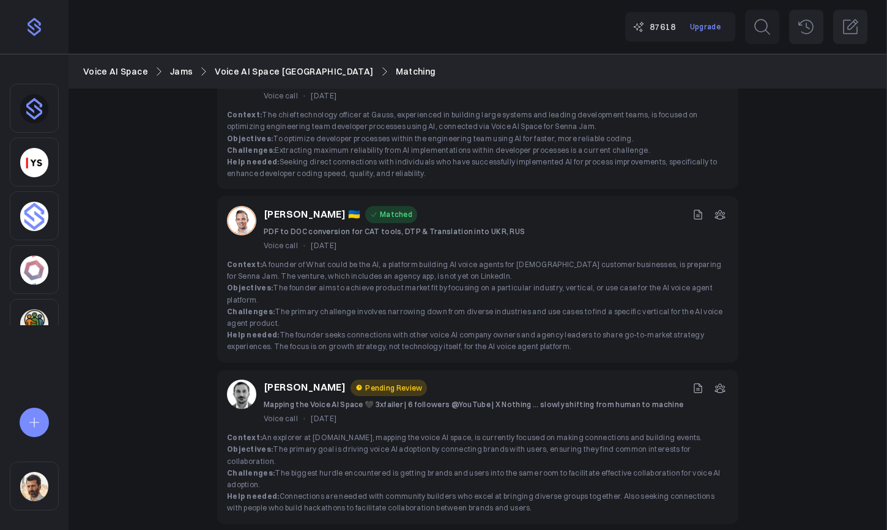
click at [696, 209] on icon at bounding box center [698, 215] width 12 height 12
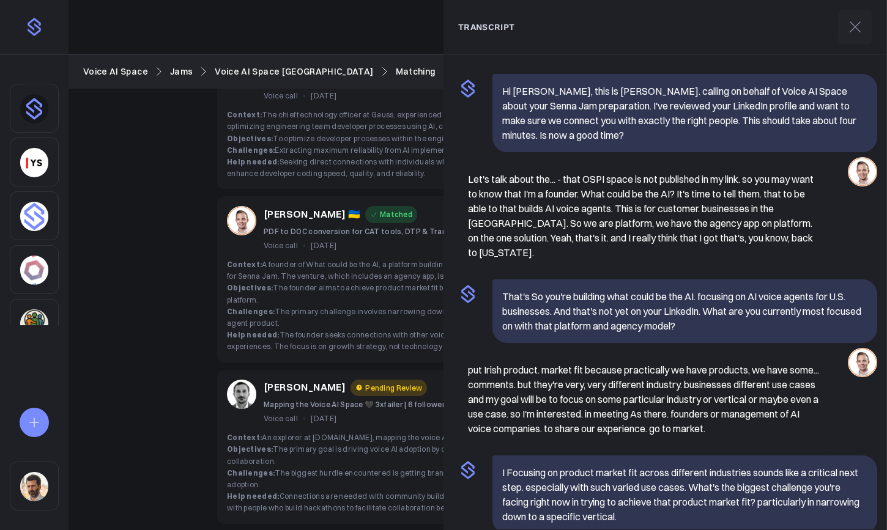
click at [396, 260] on span "Context: A founder of What could be the AI, a platform building AI voice agents…" at bounding box center [474, 270] width 495 height 21
click at [863, 31] on icon at bounding box center [856, 27] width 20 height 20
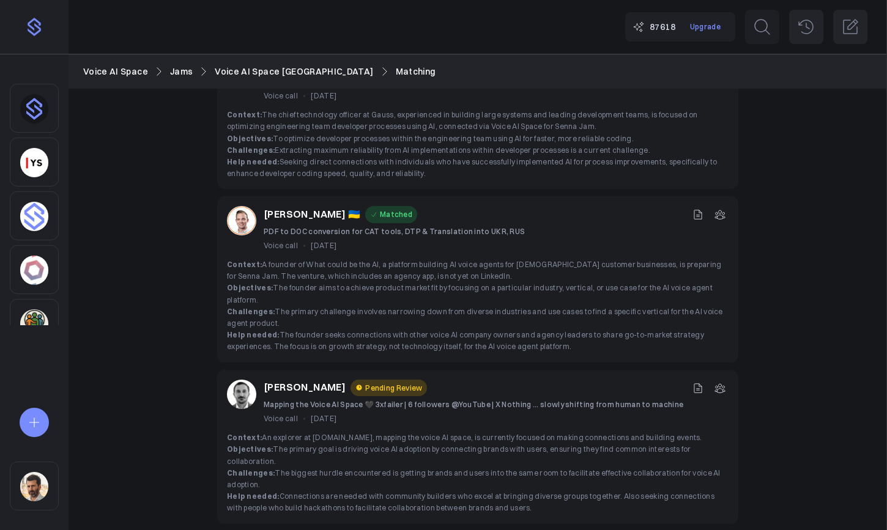
click at [720, 211] on icon at bounding box center [720, 215] width 10 height 9
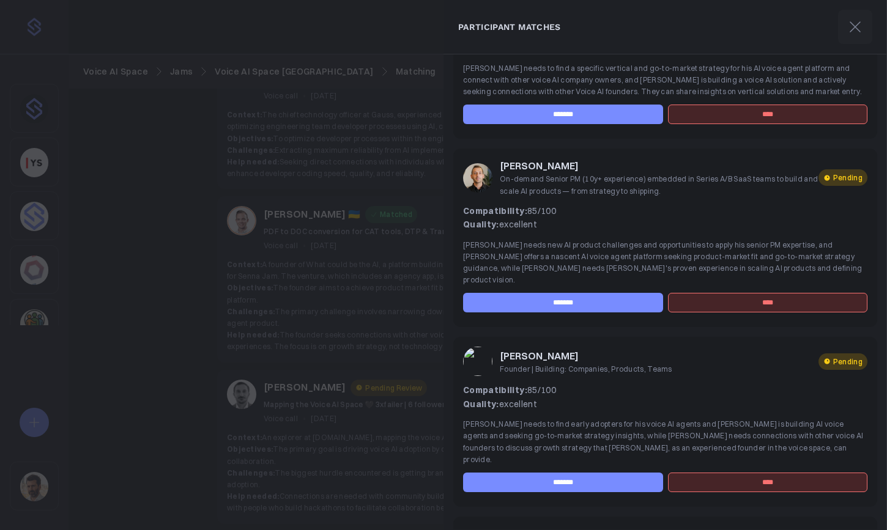
scroll to position [0, 0]
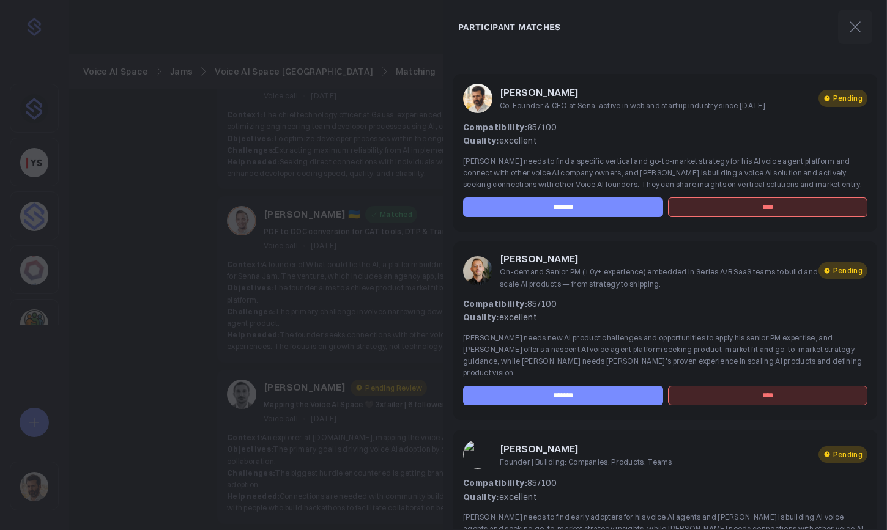
click at [380, 222] on div at bounding box center [443, 265] width 887 height 530
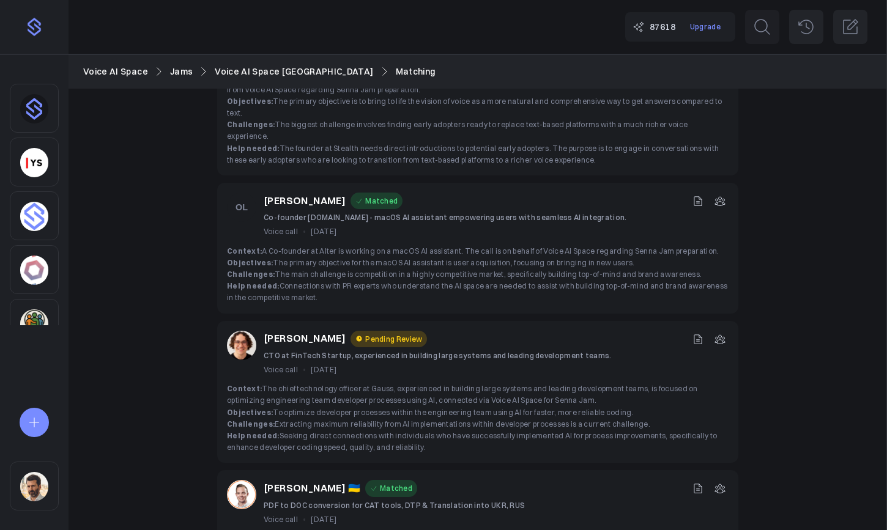
scroll to position [828, 0]
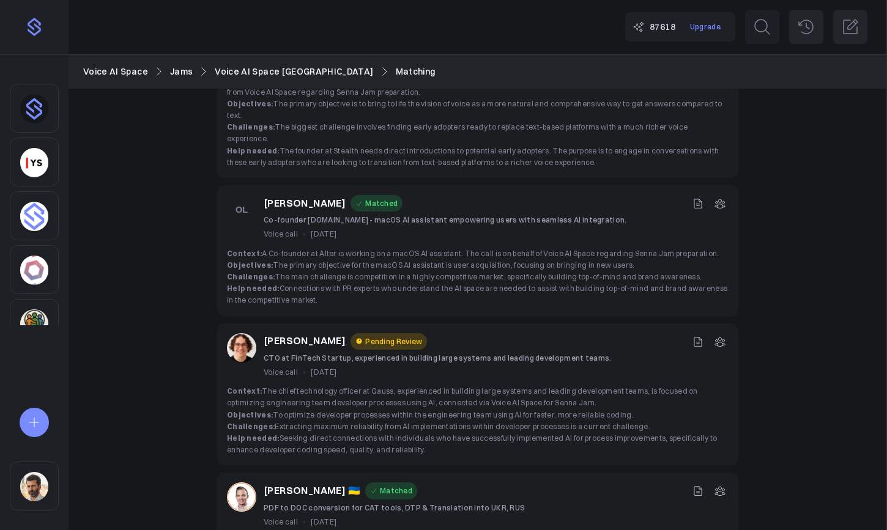
click at [717, 336] on icon at bounding box center [720, 342] width 12 height 12
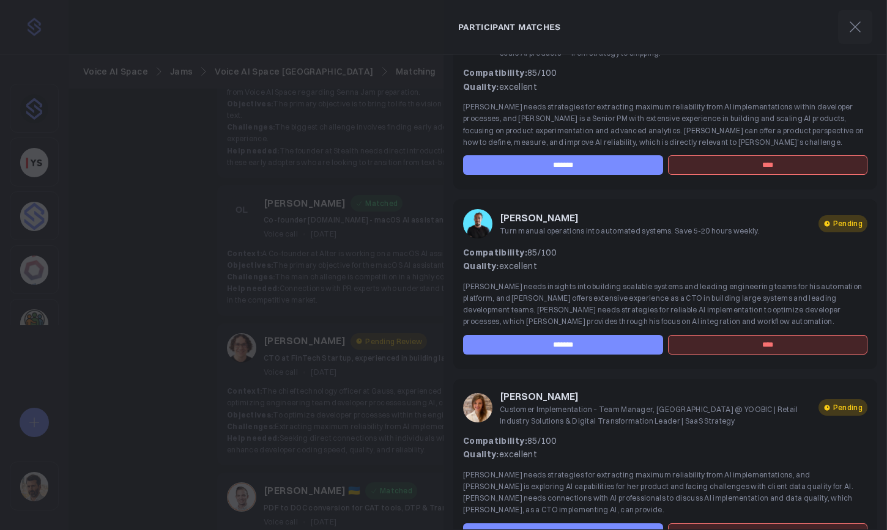
scroll to position [99, 0]
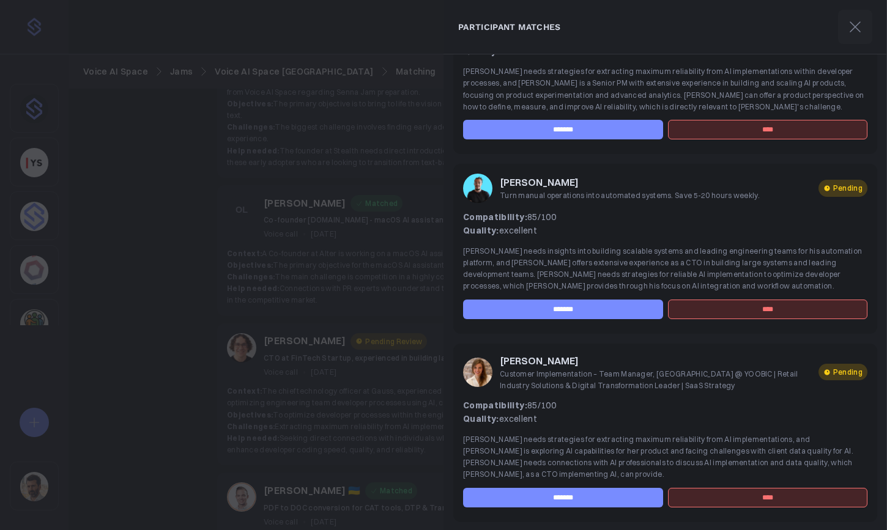
click at [862, 28] on icon at bounding box center [856, 27] width 20 height 20
